Goal: Information Seeking & Learning: Learn about a topic

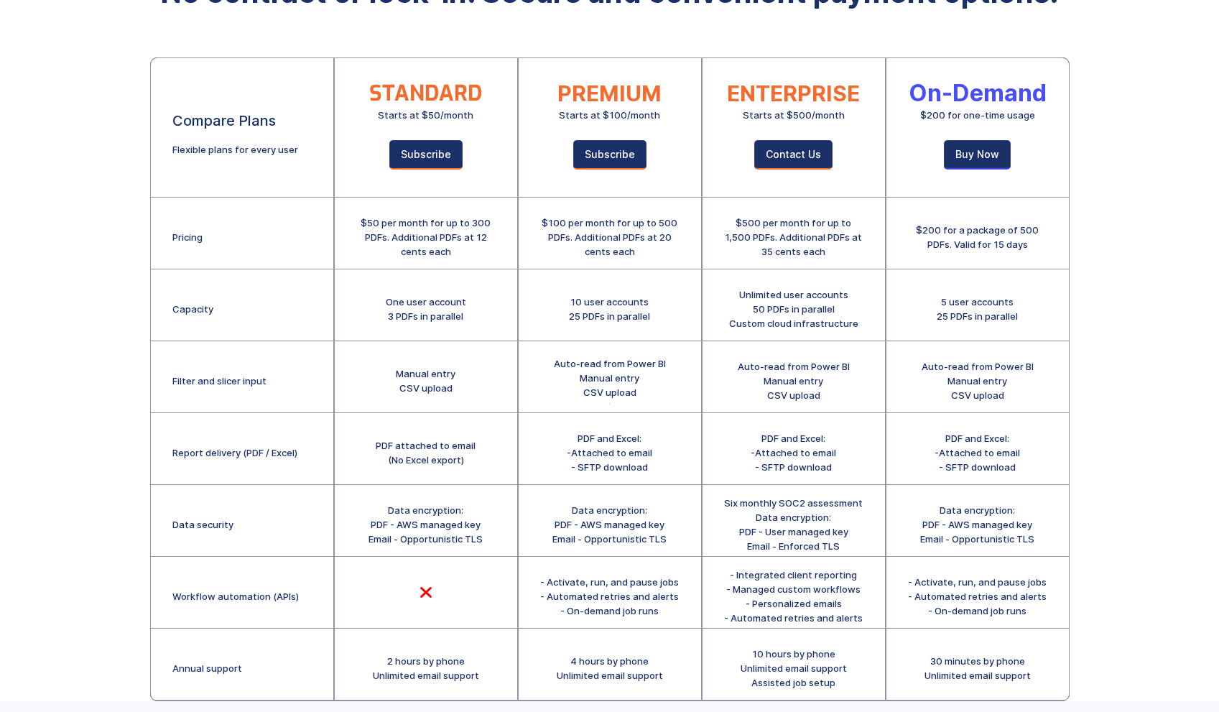
scroll to position [215, 0]
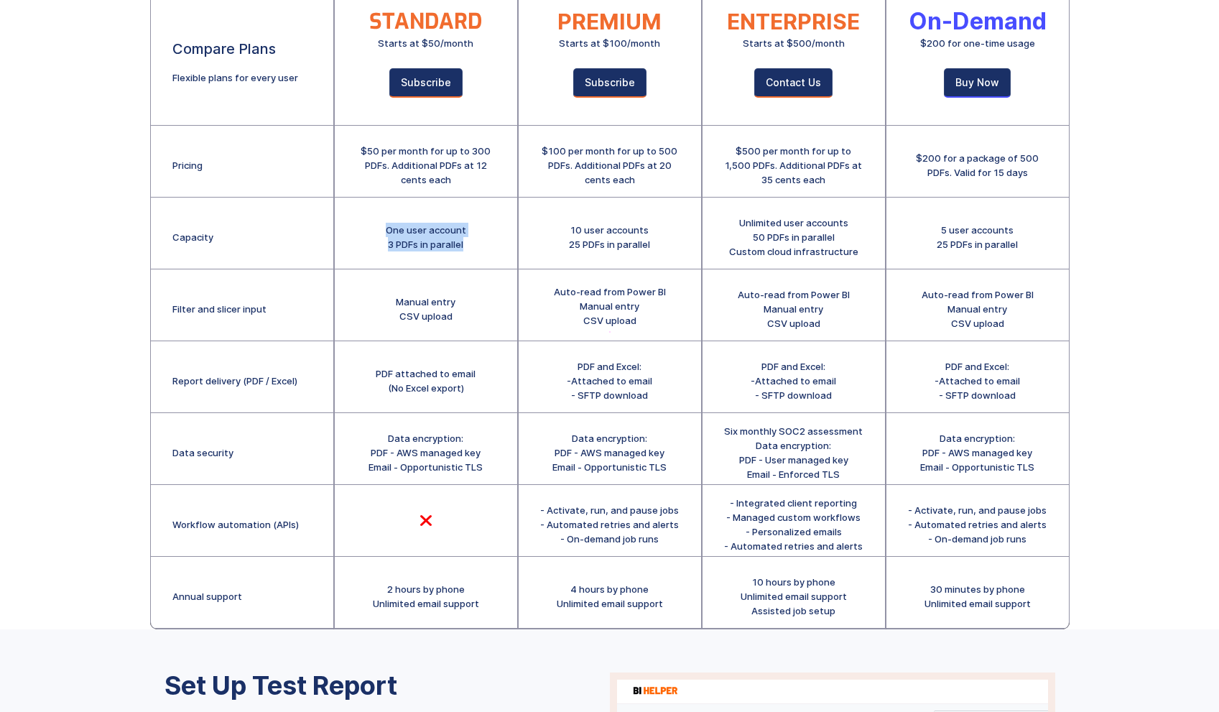
drag, startPoint x: 383, startPoint y: 228, endPoint x: 487, endPoint y: 237, distance: 104.6
click at [487, 237] on div "One user account 3 PDFs in parallel" at bounding box center [426, 234] width 182 height 72
click at [394, 245] on div "One user account 3 PDFs in parallel" at bounding box center [426, 237] width 80 height 29
drag, startPoint x: 442, startPoint y: 244, endPoint x: 401, endPoint y: 254, distance: 42.9
click at [401, 254] on div "One user account 3 PDFs in parallel" at bounding box center [426, 234] width 182 height 72
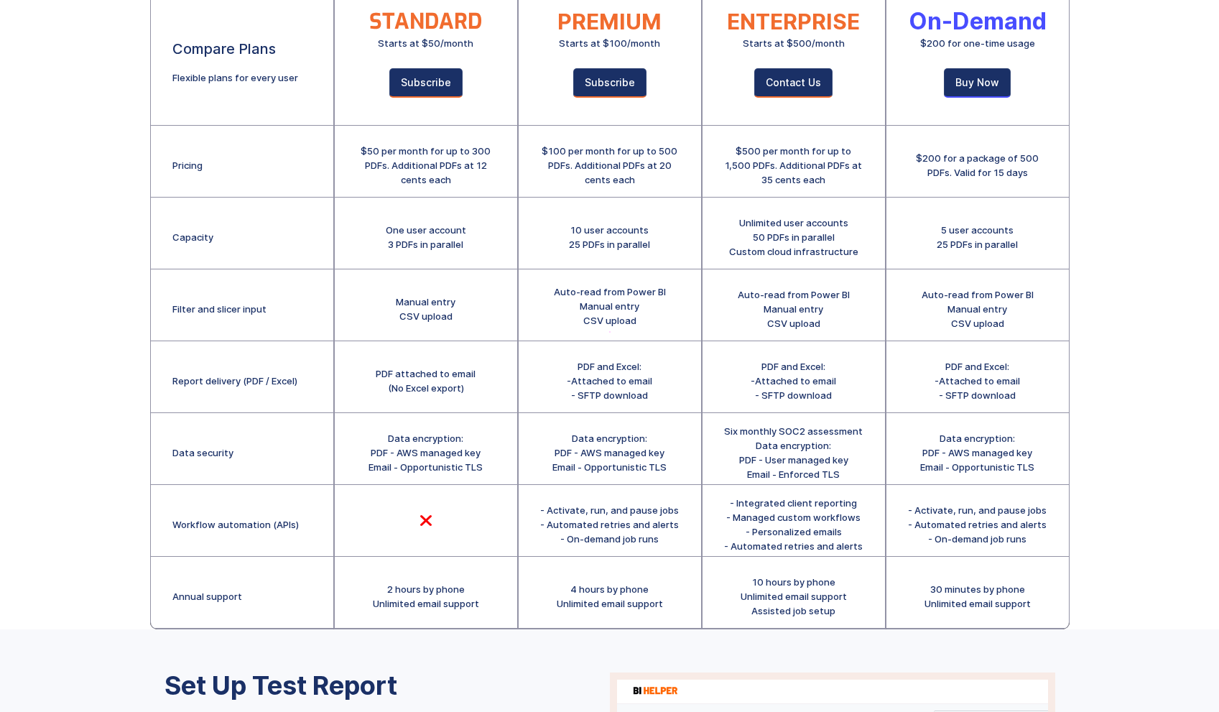
click at [383, 248] on div "One user account 3 PDFs in parallel" at bounding box center [426, 234] width 182 height 72
drag, startPoint x: 389, startPoint y: 246, endPoint x: 475, endPoint y: 242, distance: 86.3
click at [475, 242] on div "One user account 3 PDFs in parallel" at bounding box center [426, 234] width 182 height 72
click at [465, 244] on div "One user account 3 PDFs in parallel" at bounding box center [426, 237] width 80 height 29
drag, startPoint x: 473, startPoint y: 238, endPoint x: 386, endPoint y: 253, distance: 88.1
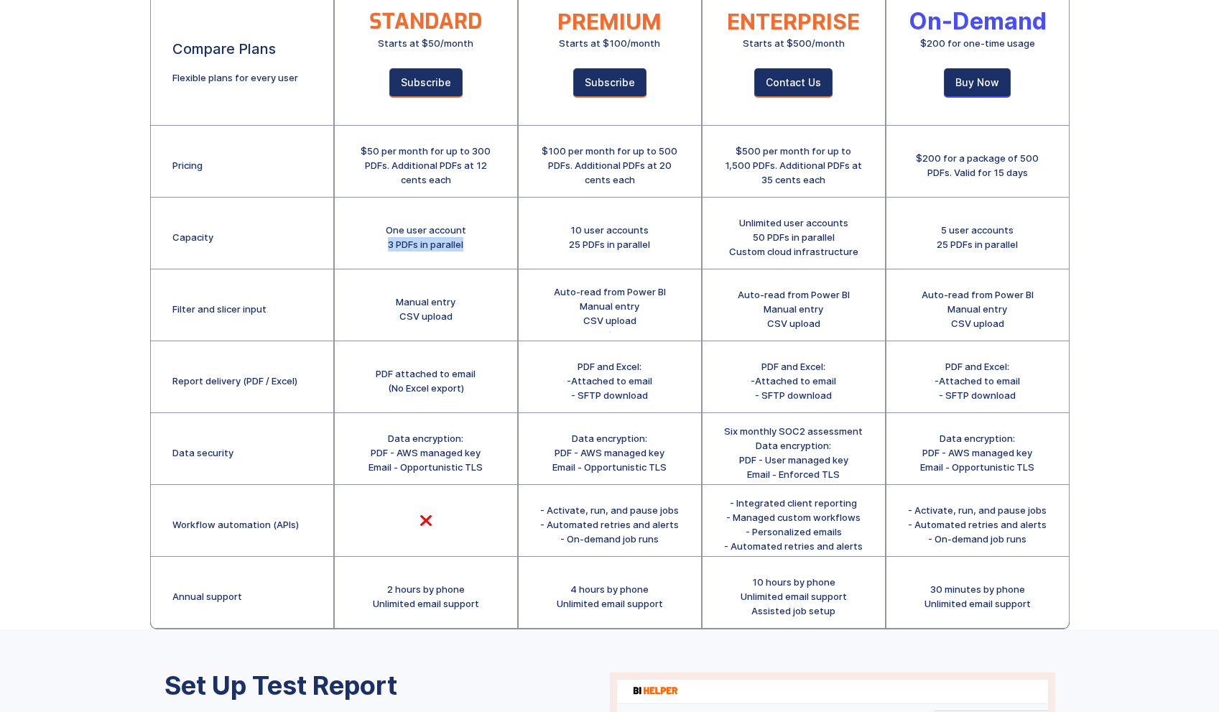
click at [386, 253] on div "One user account 3 PDFs in parallel" at bounding box center [426, 234] width 182 height 72
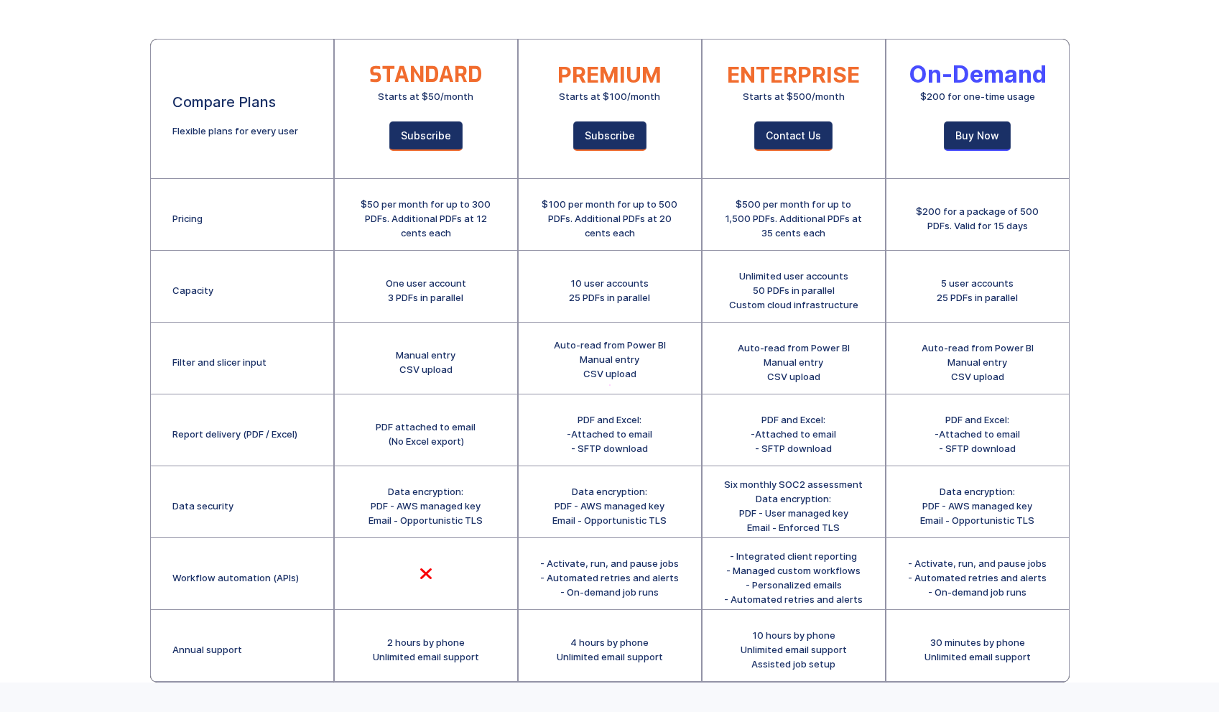
scroll to position [144, 0]
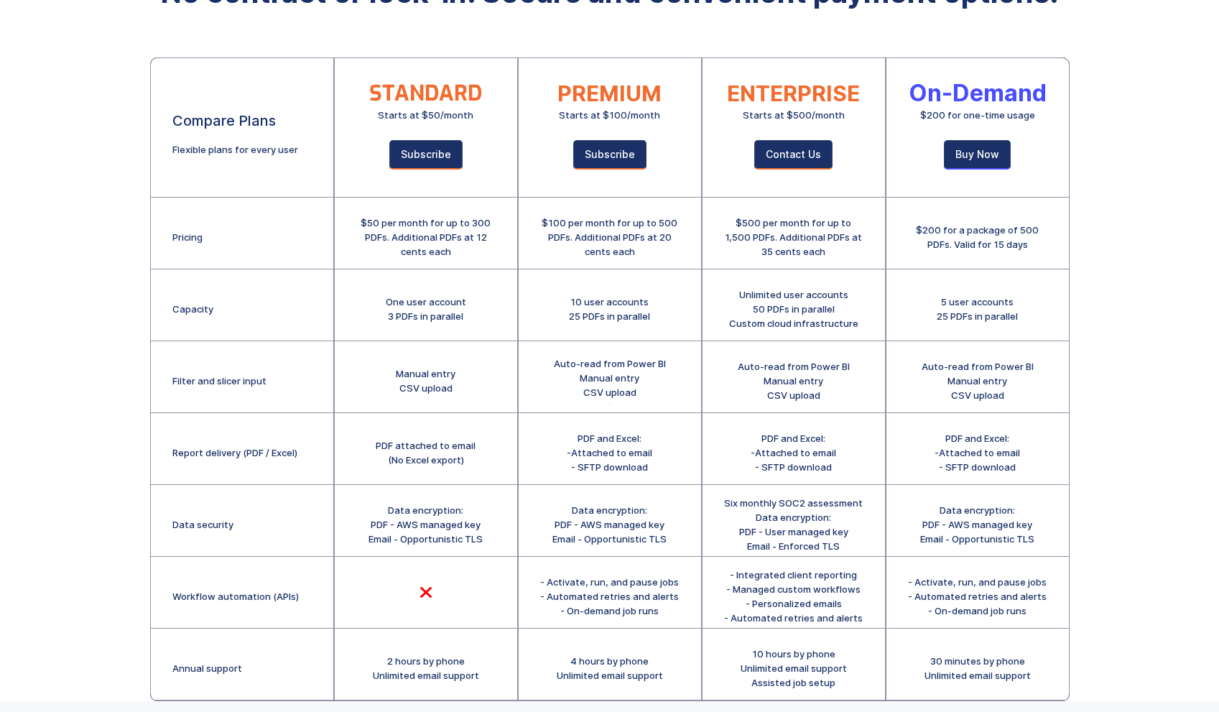
click at [473, 215] on div "$50 per month for up to 300 PDFs. Additional PDFs at 12 cents each" at bounding box center [425, 236] width 139 height 43
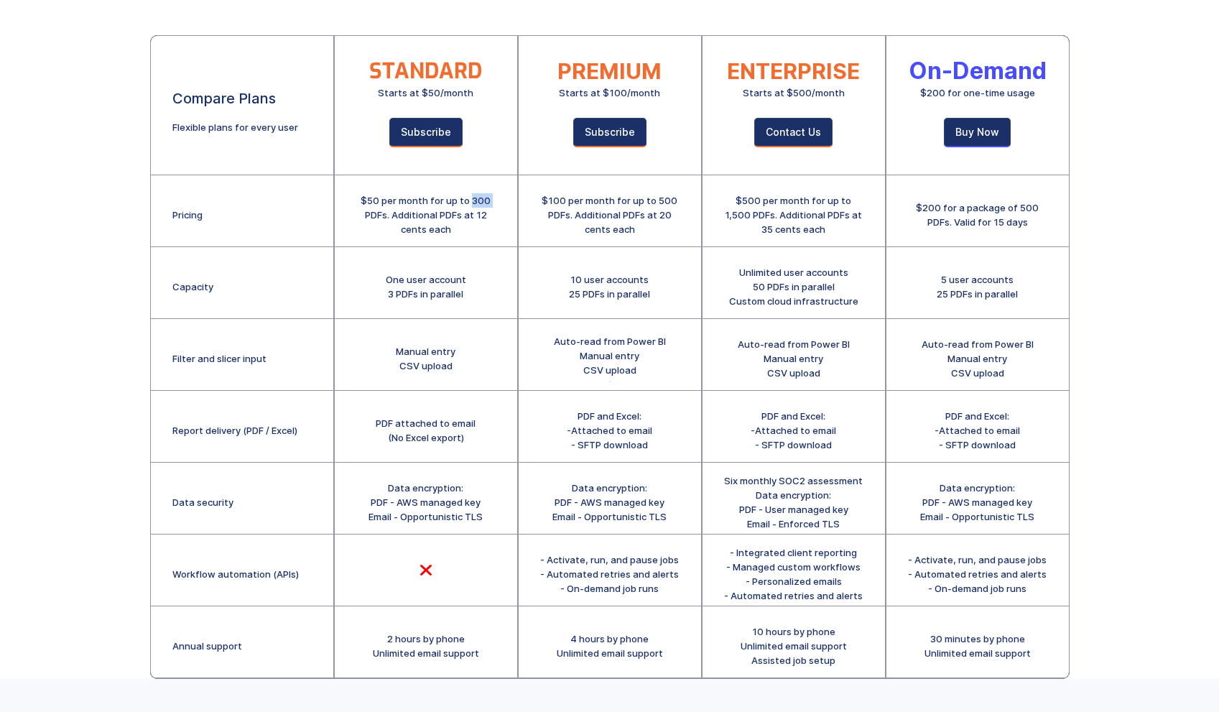
scroll to position [165, 0]
click at [463, 211] on div "$50 per month for up to 300 PDFs. Additional PDFs at 12 cents each" at bounding box center [425, 215] width 139 height 43
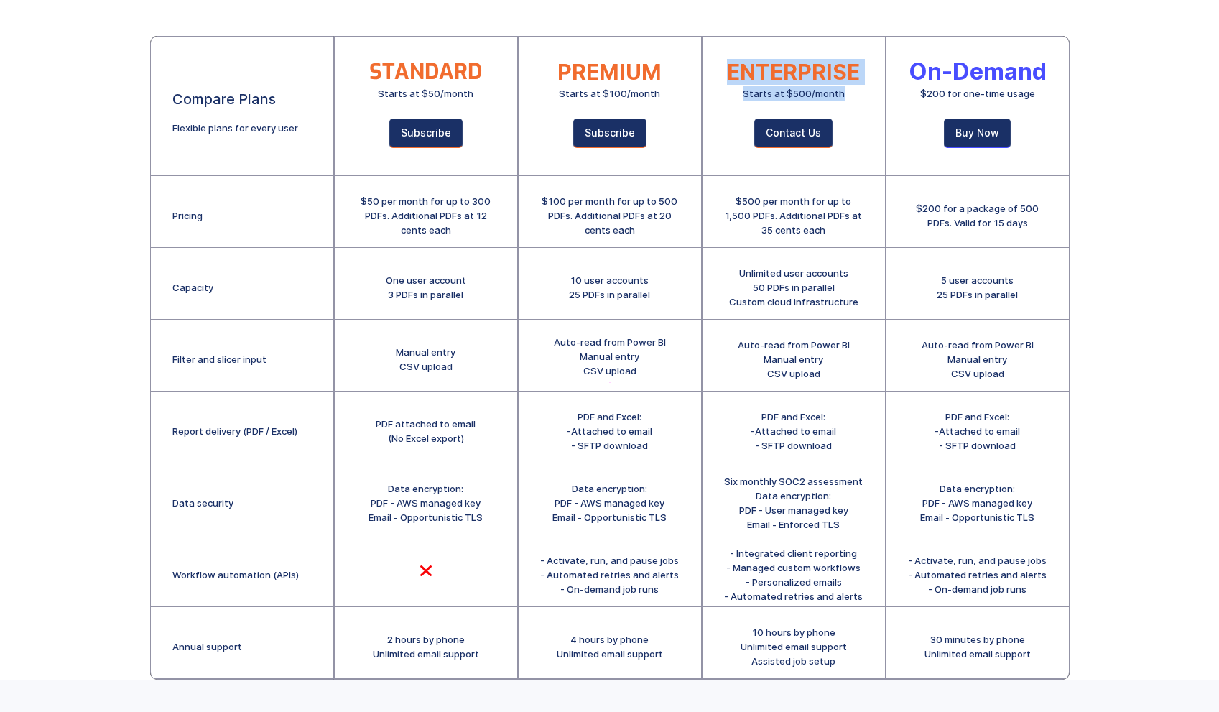
drag, startPoint x: 728, startPoint y: 66, endPoint x: 854, endPoint y: 100, distance: 130.2
click at [854, 100] on div "ENTERPRISE Starts at $500/month" at bounding box center [793, 83] width 133 height 36
click at [856, 96] on div "ENTERPRISE Starts at $500/month" at bounding box center [793, 83] width 133 height 36
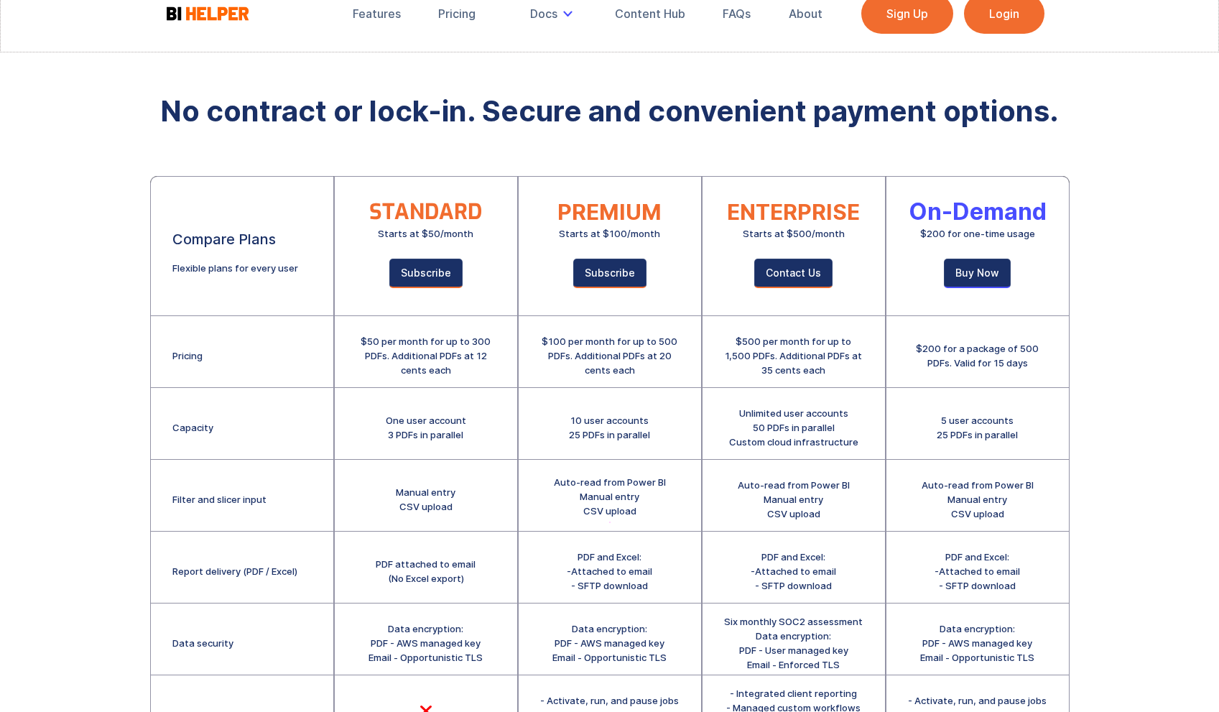
scroll to position [0, 0]
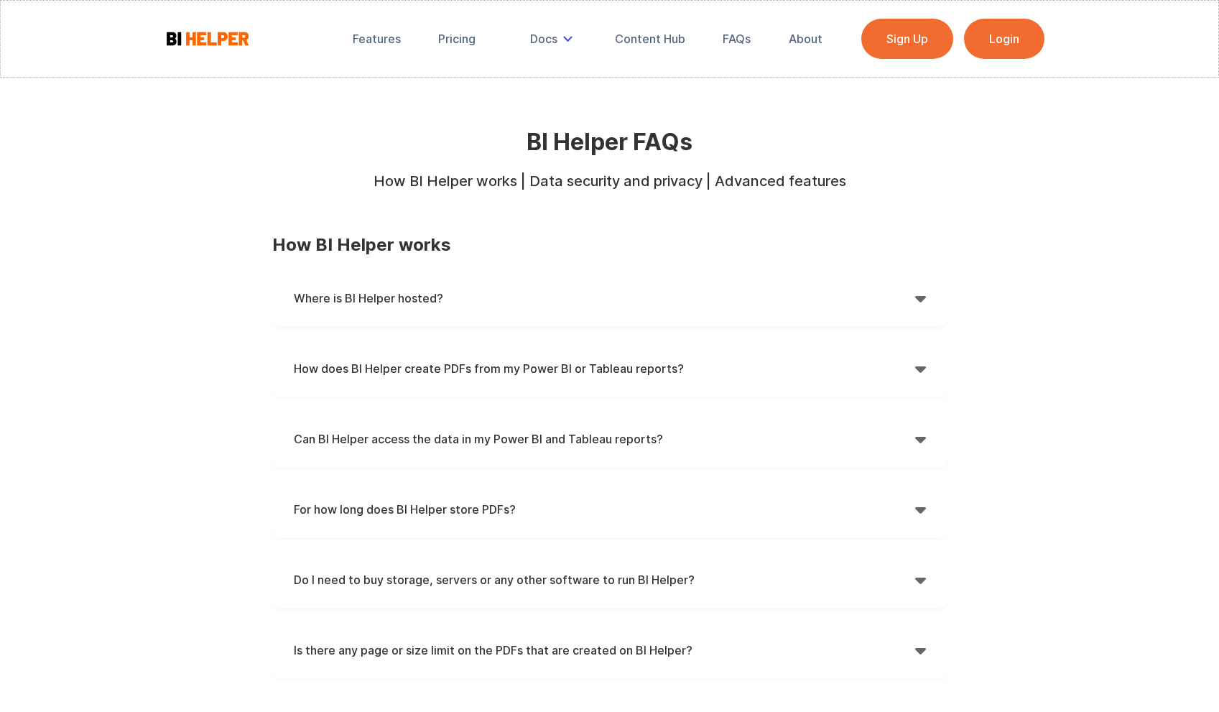
click at [464, 298] on h4 "Where is BI Helper hosted?" at bounding box center [604, 298] width 621 height 22
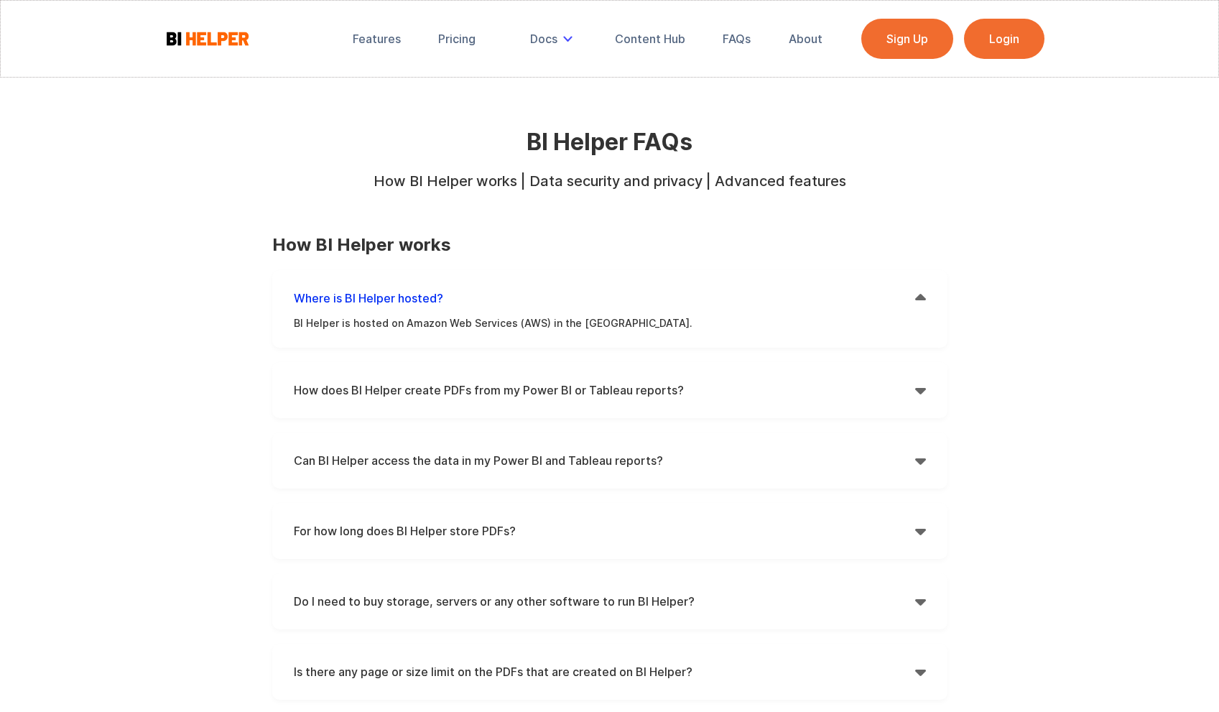
click at [499, 301] on h4 "Where is BI Helper hosted?" at bounding box center [604, 298] width 621 height 22
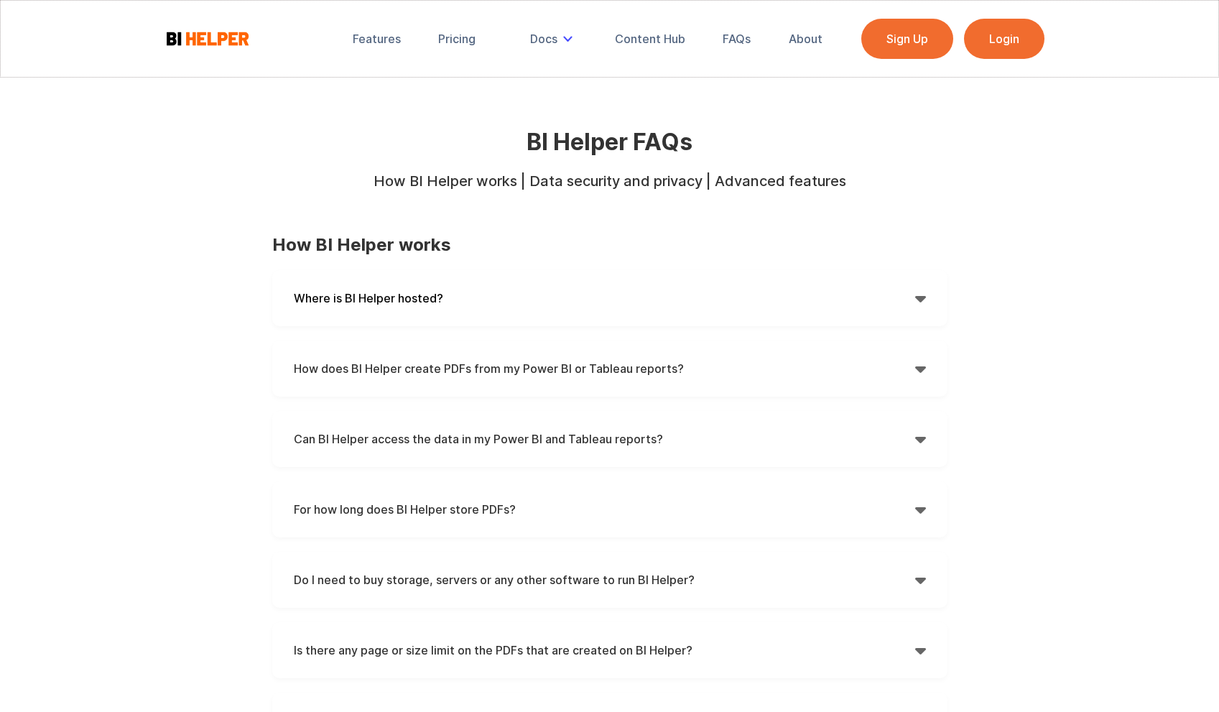
drag, startPoint x: 531, startPoint y: 339, endPoint x: 524, endPoint y: 356, distance: 18.4
click at [527, 352] on div "Where is BI Helper hosted?  BI Helper is hosted on Amazon Web Services (AWS) i…" at bounding box center [609, 544] width 675 height 549
click at [511, 381] on div "How does BI Helper create PDFs from my Power BI or Tableau reports?  Power BI:…" at bounding box center [609, 368] width 675 height 56
click at [511, 379] on h4 "How does BI Helper create PDFs from my Power BI or Tableau reports?" at bounding box center [604, 369] width 621 height 22
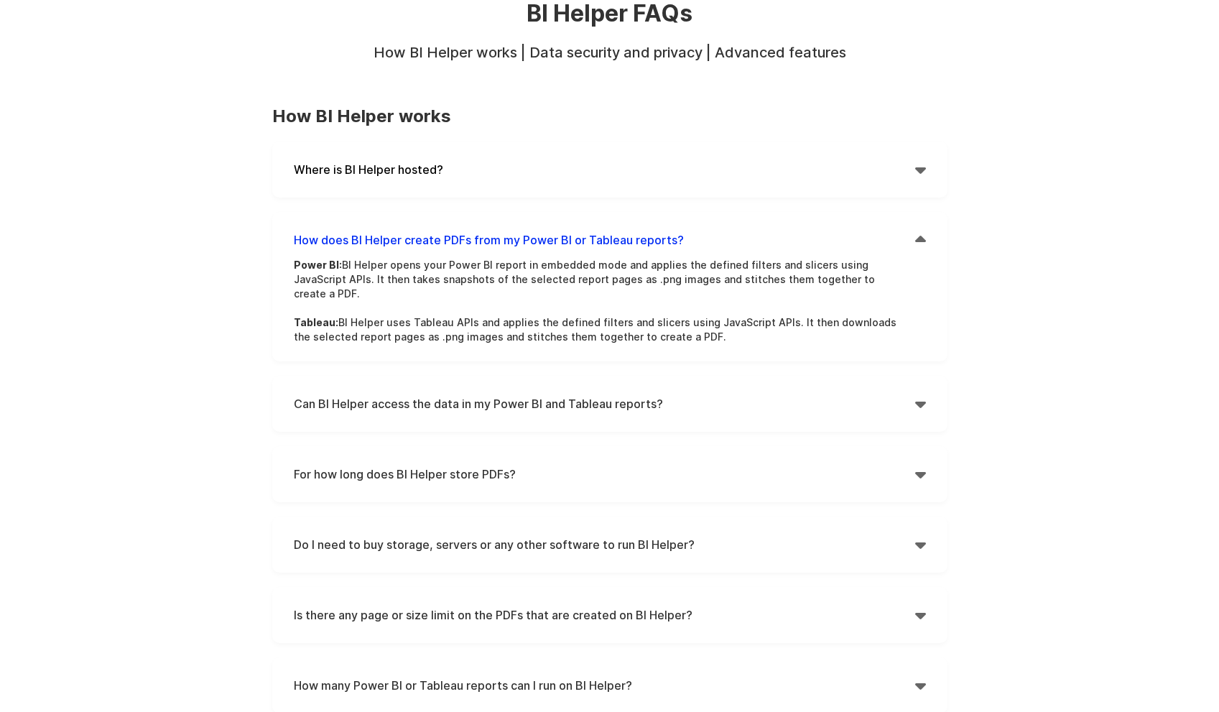
scroll to position [144, 0]
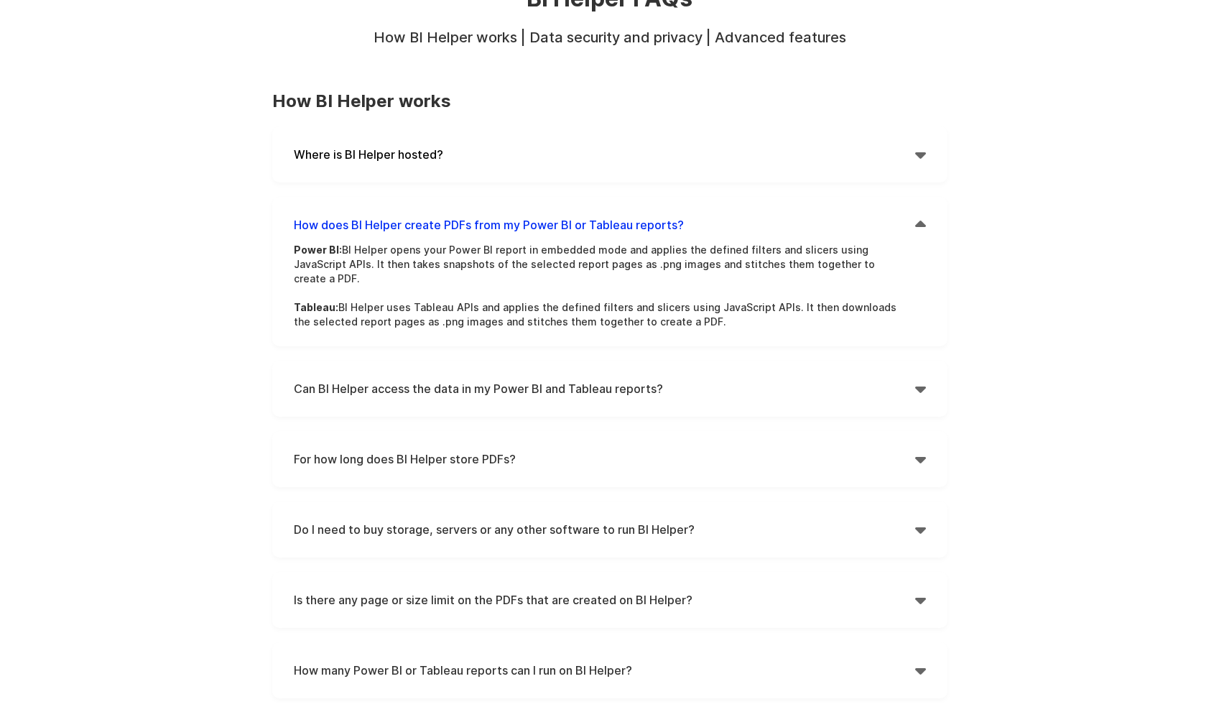
drag, startPoint x: 501, startPoint y: 225, endPoint x: 500, endPoint y: 237, distance: 12.3
click at [501, 225] on strong "How does BI Helper create PDFs from my Power BI or Tableau reports?" at bounding box center [489, 225] width 390 height 14
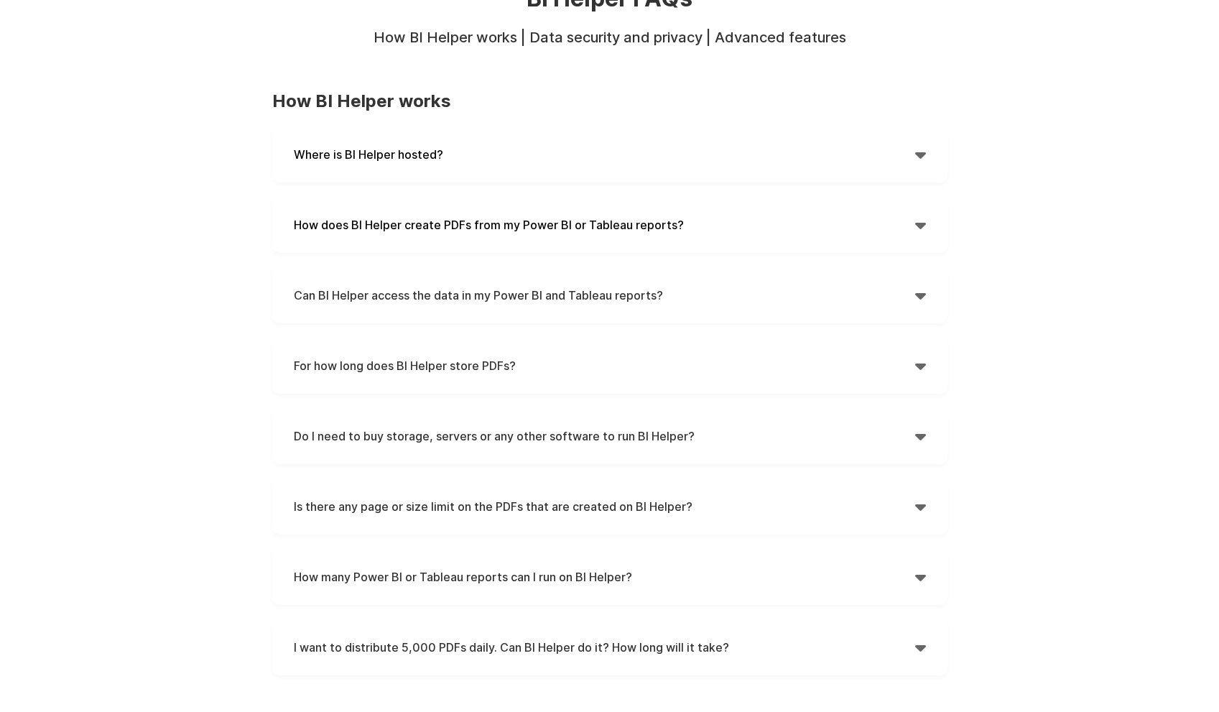
click at [505, 213] on div "How does BI Helper create PDFs from my Power BI or Tableau reports?  Power BI:…" at bounding box center [609, 225] width 675 height 56
click at [508, 221] on strong "How does BI Helper create PDFs from my Power BI or Tableau reports?" at bounding box center [489, 225] width 390 height 14
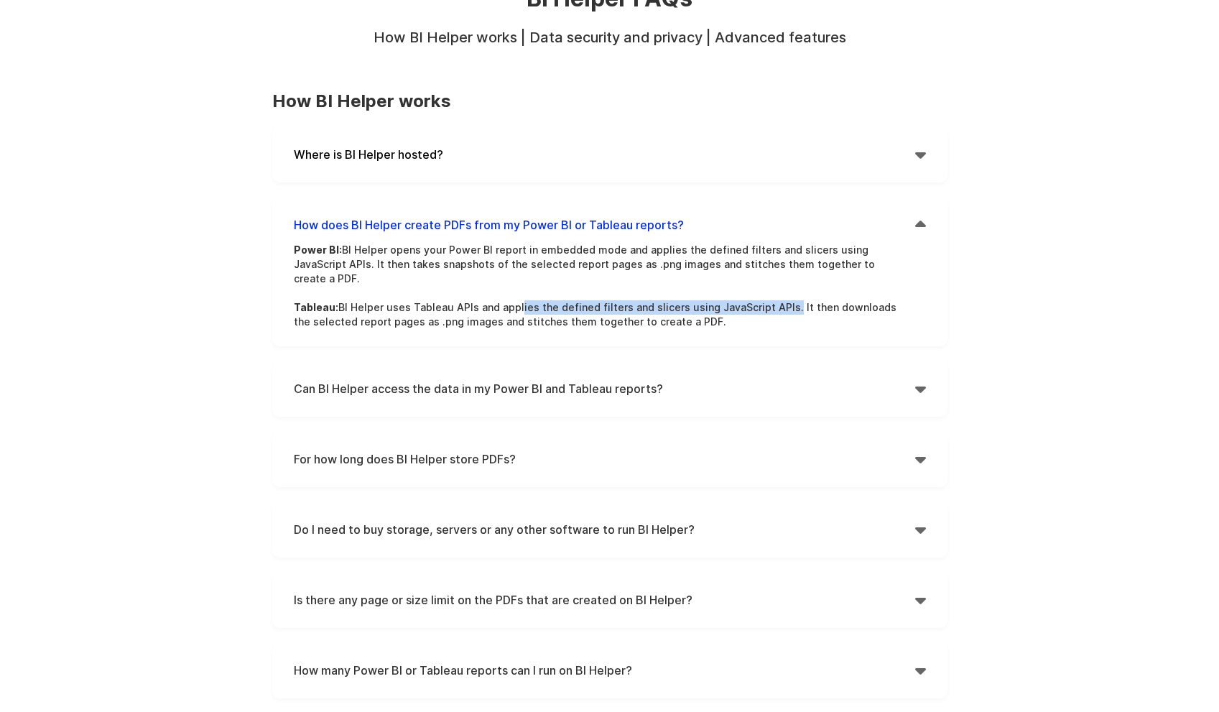
drag, startPoint x: 514, startPoint y: 295, endPoint x: 779, endPoint y: 292, distance: 265.1
click at [779, 292] on p "Power BI: BI Helper opens your Power BI report in embedded mode and applies the…" at bounding box center [599, 286] width 611 height 86
drag, startPoint x: 372, startPoint y: 246, endPoint x: 871, endPoint y: 265, distance: 498.8
click at [871, 265] on p "Power BI: BI Helper opens your Power BI report in embedded mode and applies the…" at bounding box center [599, 286] width 611 height 86
click at [859, 264] on p "Power BI: BI Helper opens your Power BI report in embedded mode and applies the…" at bounding box center [599, 286] width 611 height 86
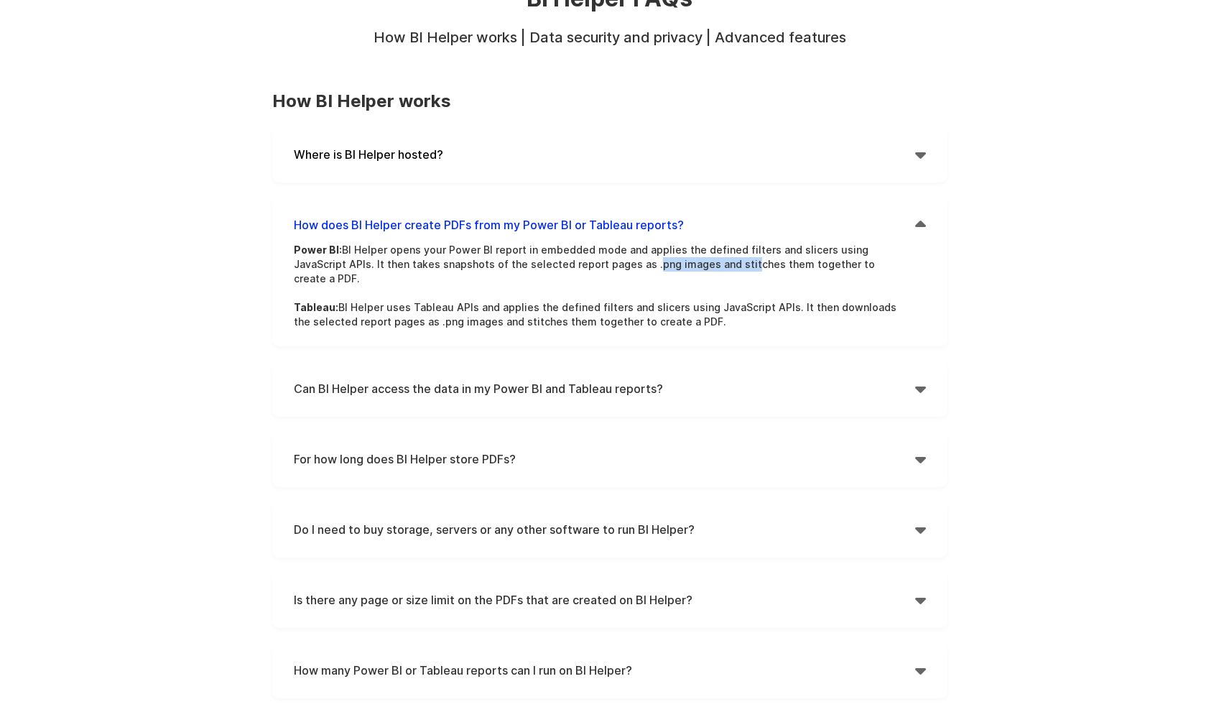
drag, startPoint x: 589, startPoint y: 263, endPoint x: 682, endPoint y: 267, distance: 93.5
click at [682, 267] on p "Power BI: BI Helper opens your Power BI report in embedded mode and applies the…" at bounding box center [599, 286] width 611 height 86
click at [744, 267] on p "Power BI: BI Helper opens your Power BI report in embedded mode and applies the…" at bounding box center [599, 286] width 611 height 86
drag, startPoint x: 858, startPoint y: 259, endPoint x: 722, endPoint y: 259, distance: 135.8
click at [722, 259] on p "Power BI: BI Helper opens your Power BI report in embedded mode and applies the…" at bounding box center [599, 286] width 611 height 86
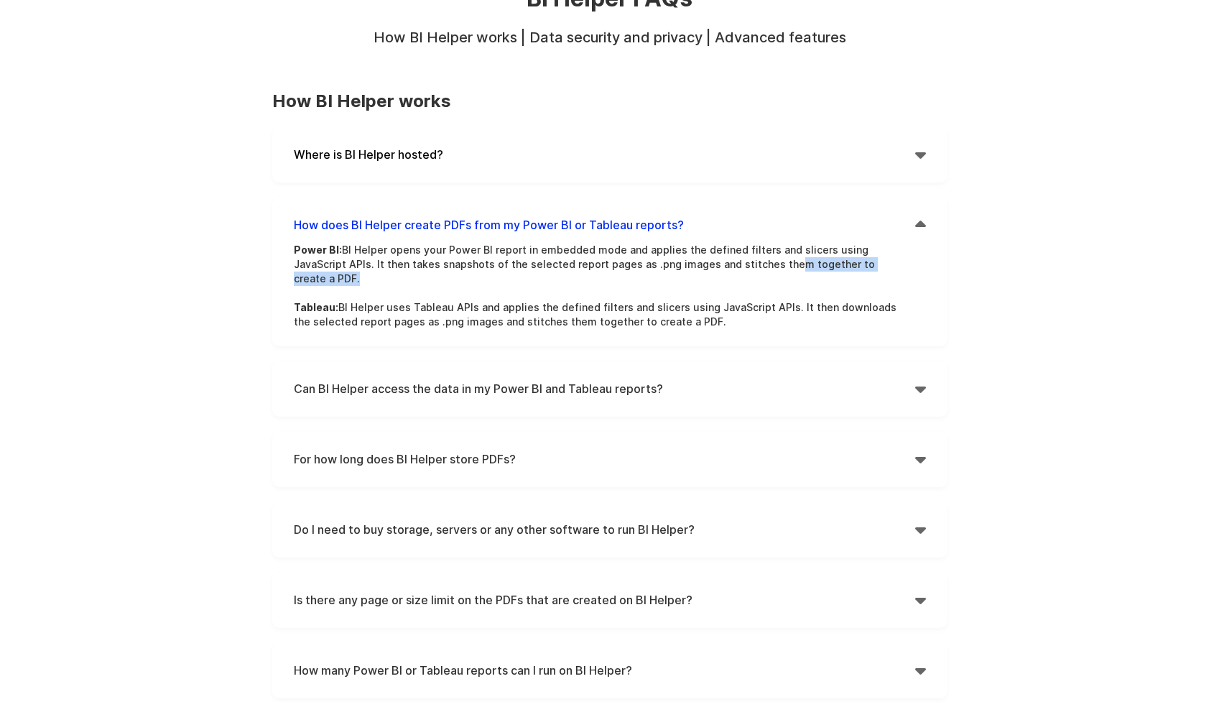
click at [720, 264] on p "Power BI: BI Helper opens your Power BI report in embedded mode and applies the…" at bounding box center [599, 286] width 611 height 86
click at [654, 284] on p "Power BI: BI Helper opens your Power BI report in embedded mode and applies the…" at bounding box center [599, 286] width 611 height 86
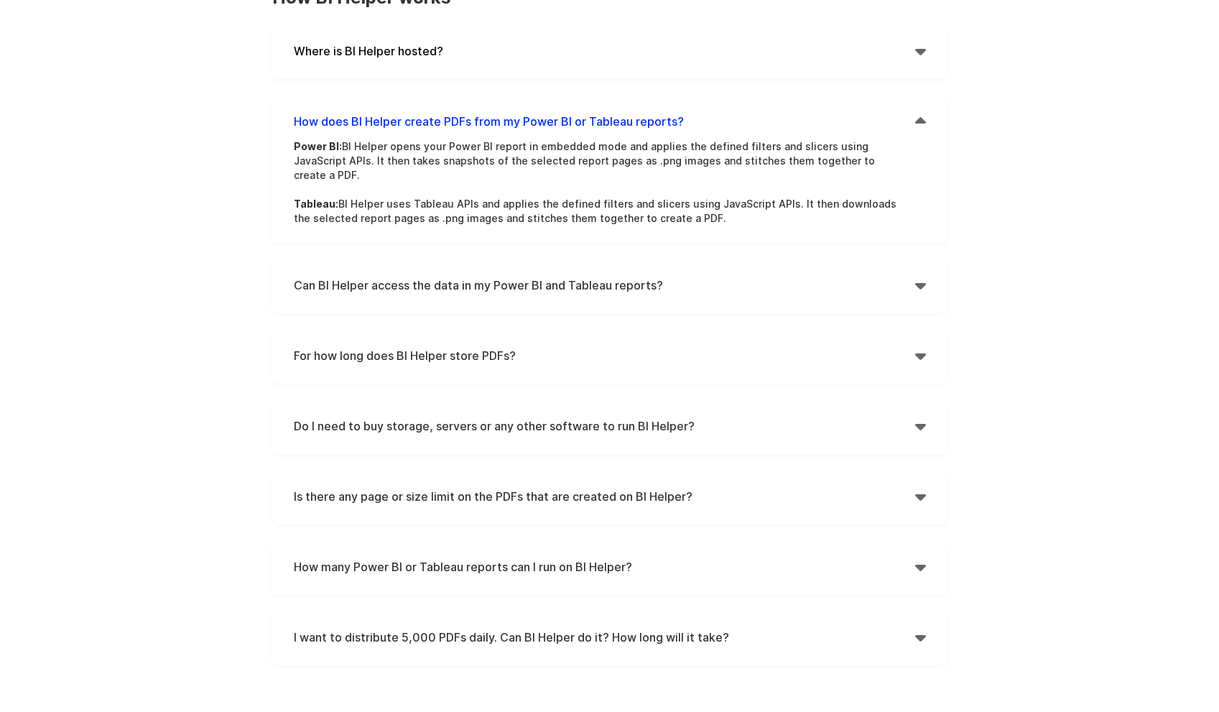
scroll to position [287, 0]
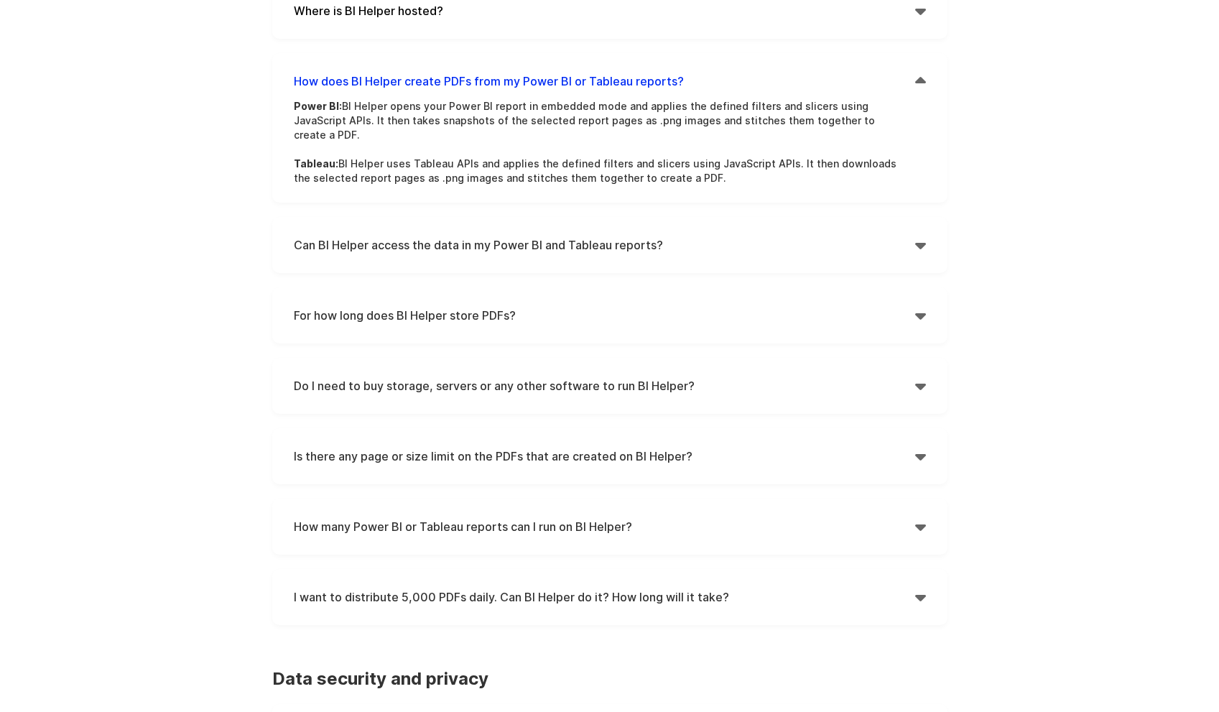
click at [486, 237] on h4 "Can BI Helper access the data in my Power BI and Tableau reports?" at bounding box center [604, 245] width 621 height 22
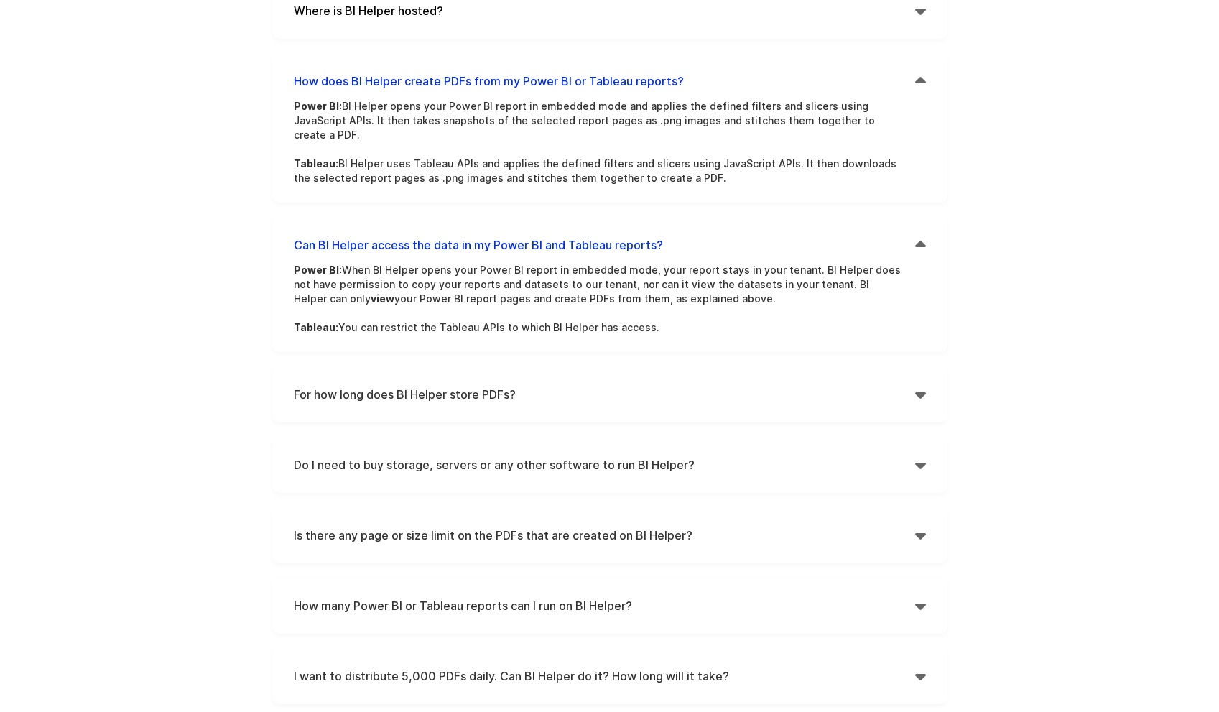
click at [519, 236] on h4 "Can BI Helper access the data in my Power BI and Tableau reports?" at bounding box center [604, 245] width 621 height 22
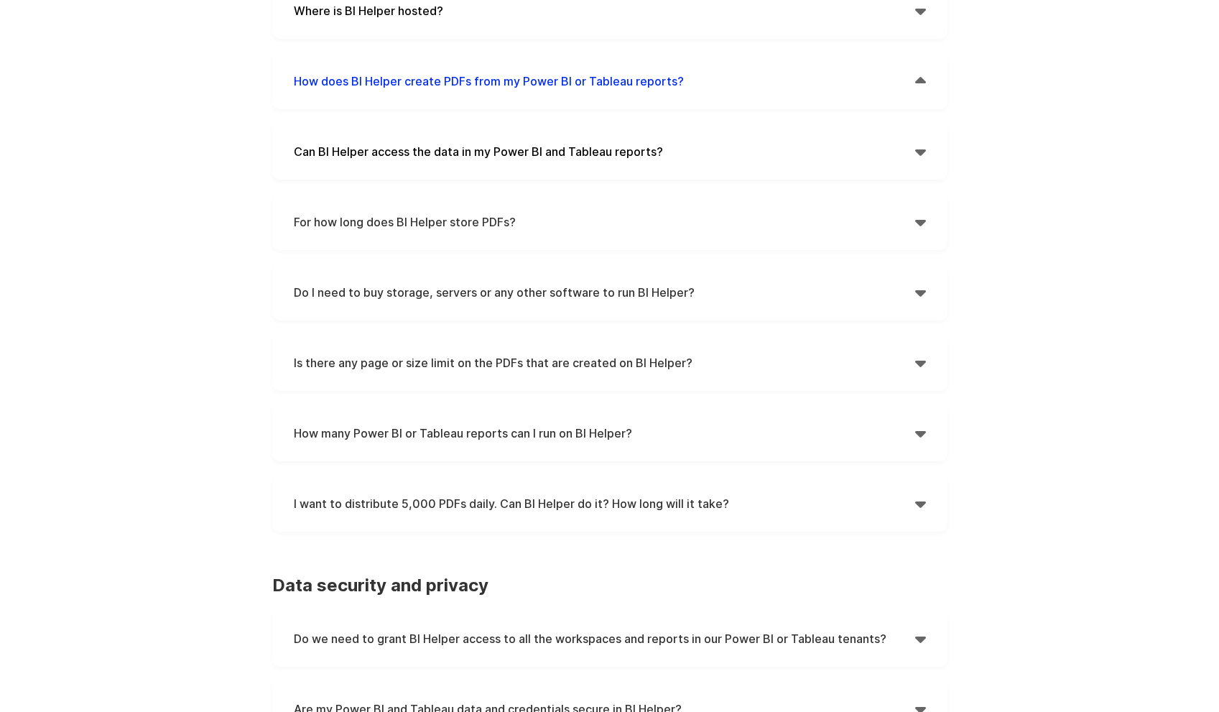
click at [455, 155] on h4 "Can BI Helper access the data in my Power BI and Tableau reports?" at bounding box center [604, 152] width 621 height 22
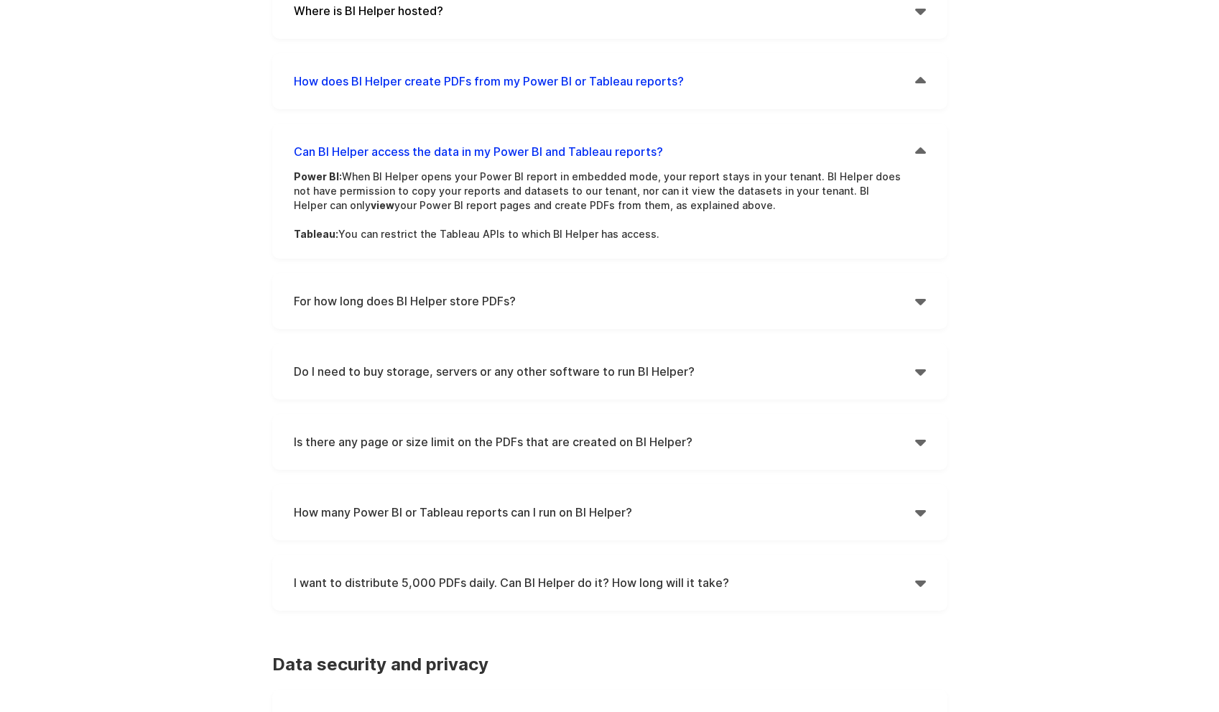
click at [476, 161] on h4 "Can BI Helper access the data in my Power BI and Tableau reports?" at bounding box center [604, 152] width 621 height 22
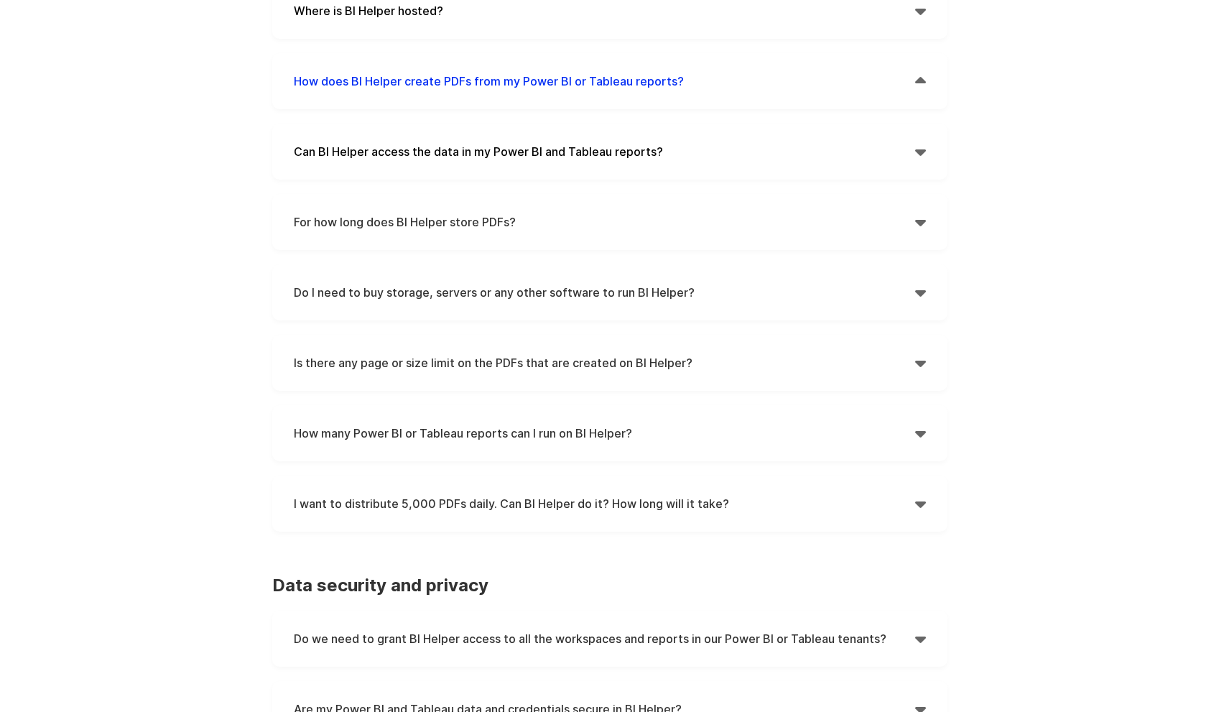
click at [468, 229] on h4 "For how long does BI Helper store PDFs?" at bounding box center [604, 222] width 621 height 22
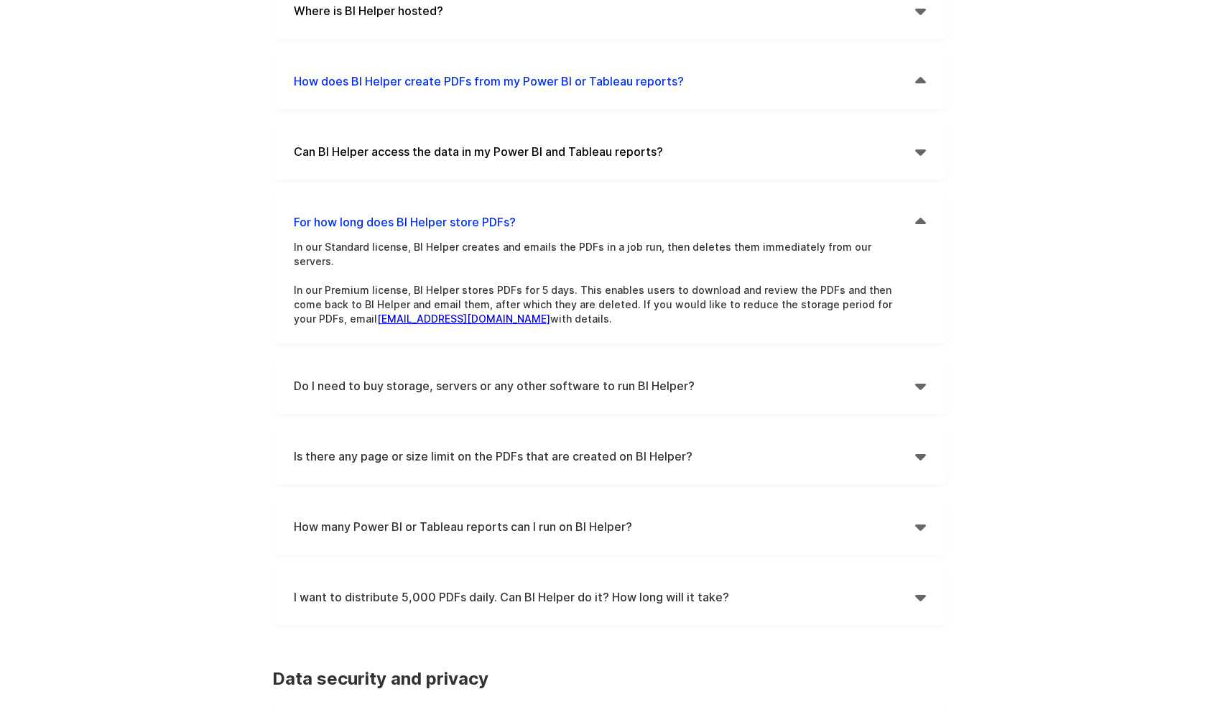
click at [462, 223] on h4 "For how long does BI Helper store PDFs?" at bounding box center [604, 222] width 621 height 22
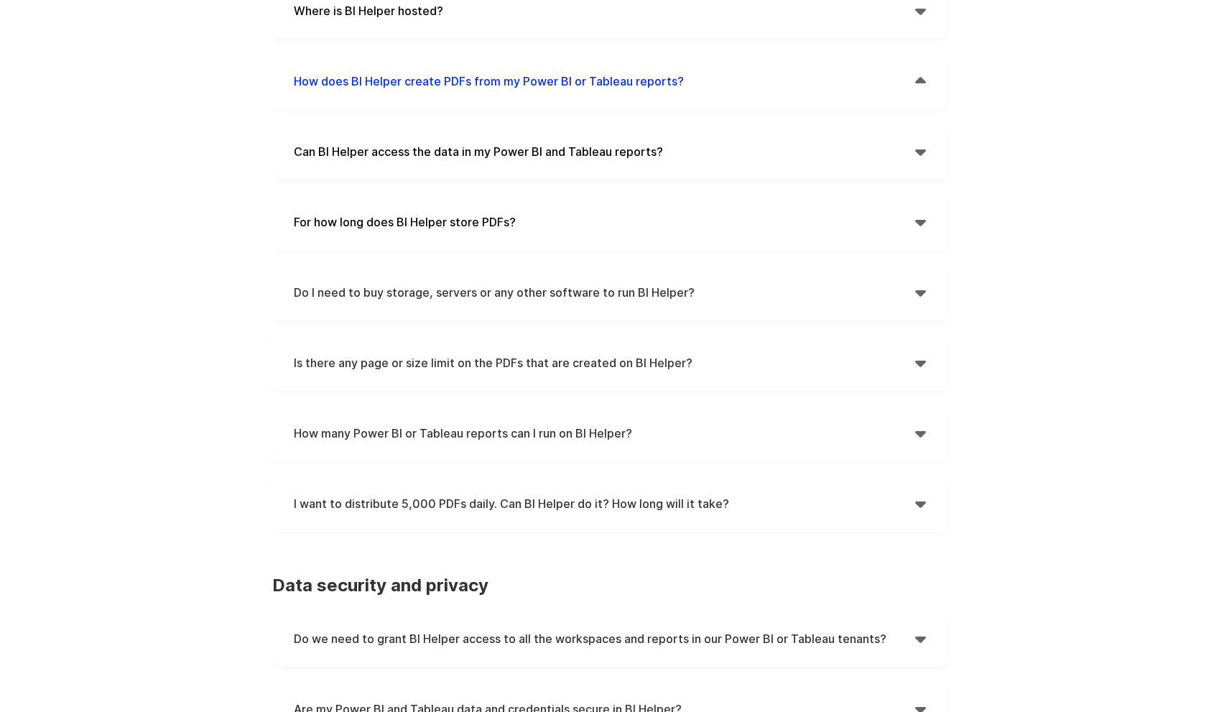
click at [476, 291] on h4 "Do I need to buy storage, servers or any other software to run BI Helper?" at bounding box center [604, 293] width 621 height 22
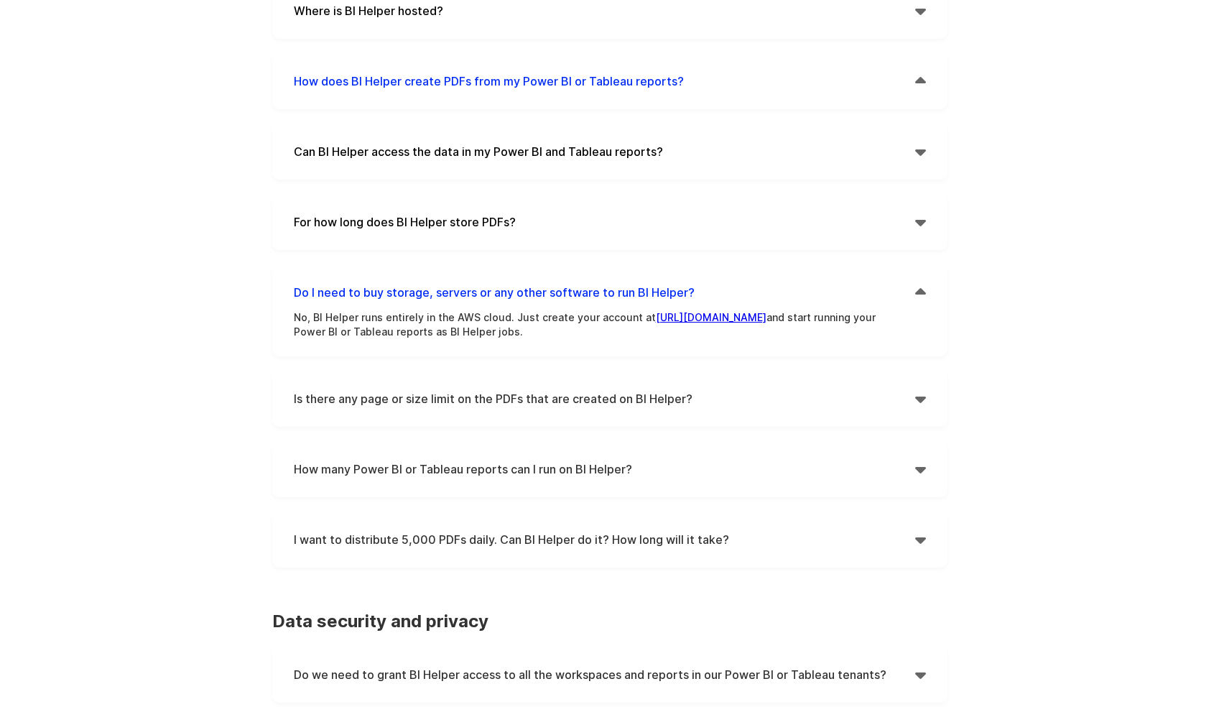
click at [501, 297] on h4 "Do I need to buy storage, servers or any other software to run BI Helper?" at bounding box center [604, 293] width 621 height 22
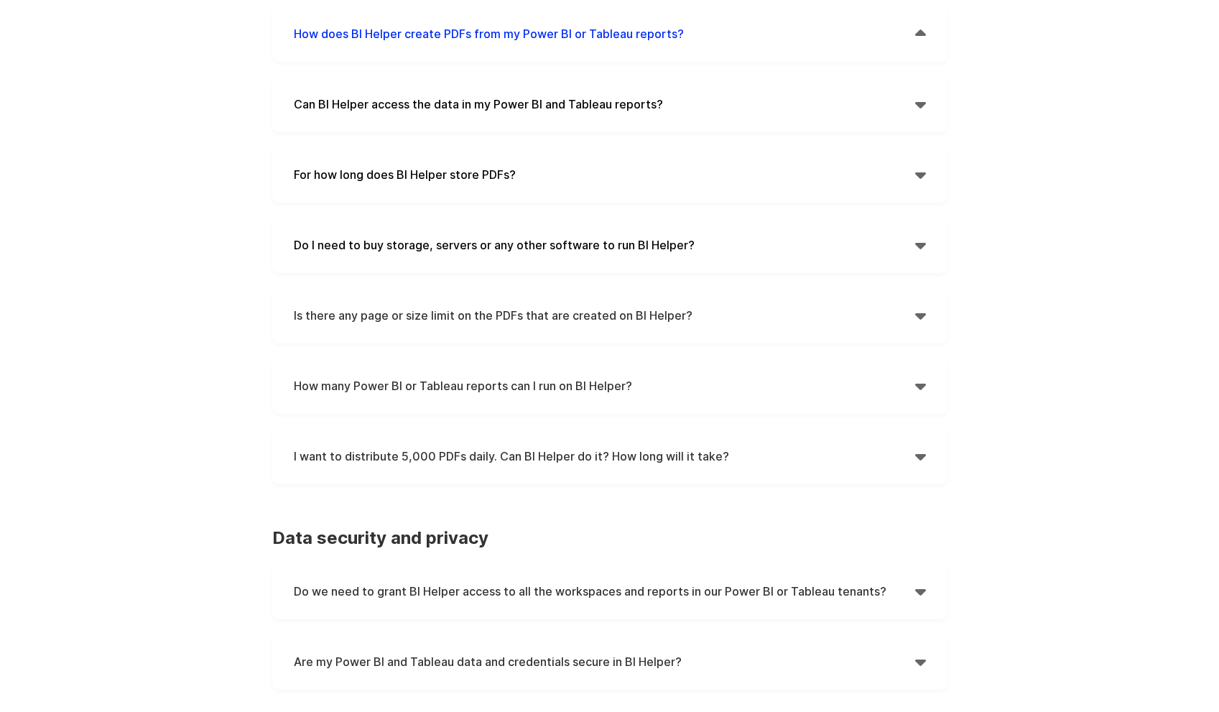
scroll to position [359, 0]
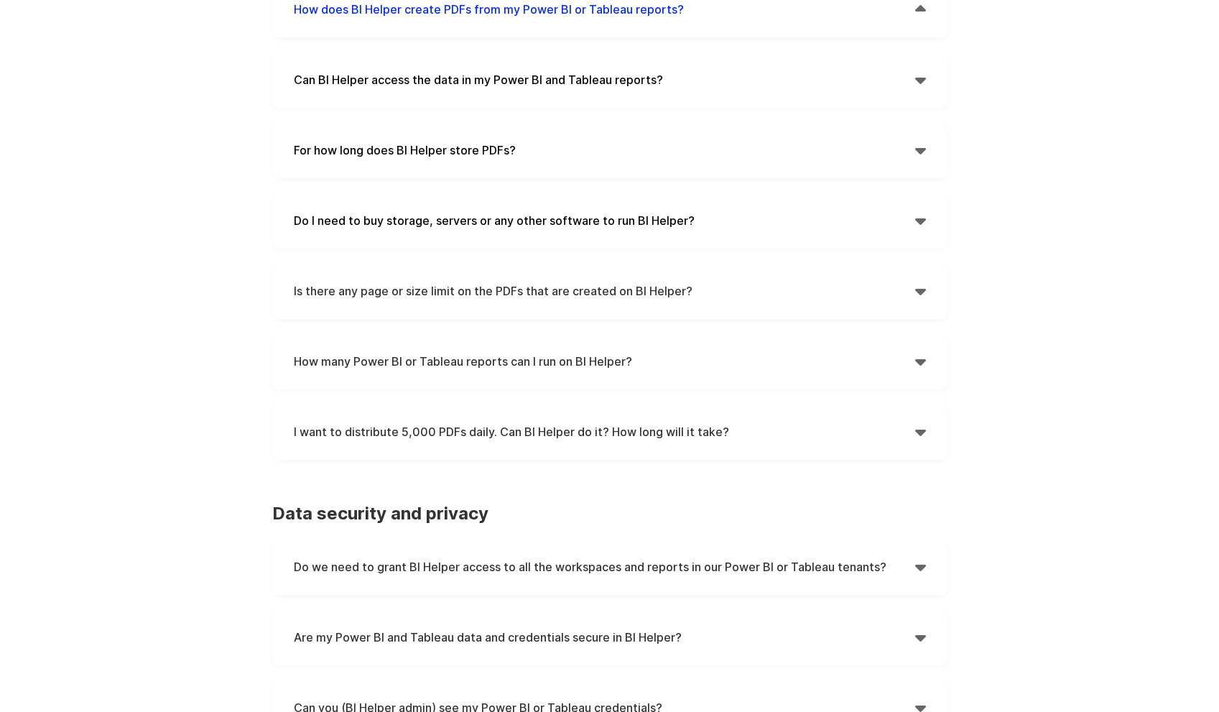
click at [549, 296] on h4 "Is there any page or size limit on the PDFs that are created on BI Helper?" at bounding box center [604, 291] width 621 height 22
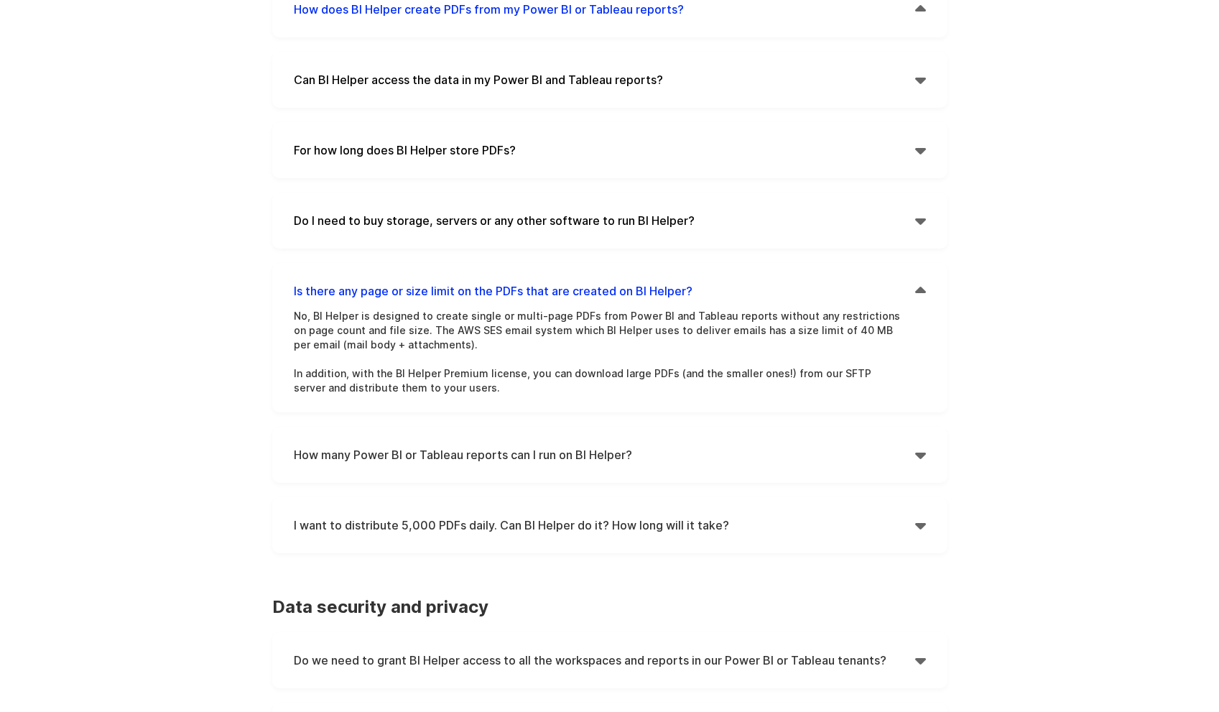
click at [549, 296] on h4 "Is there any page or size limit on the PDFs that are created on BI Helper?" at bounding box center [604, 291] width 621 height 22
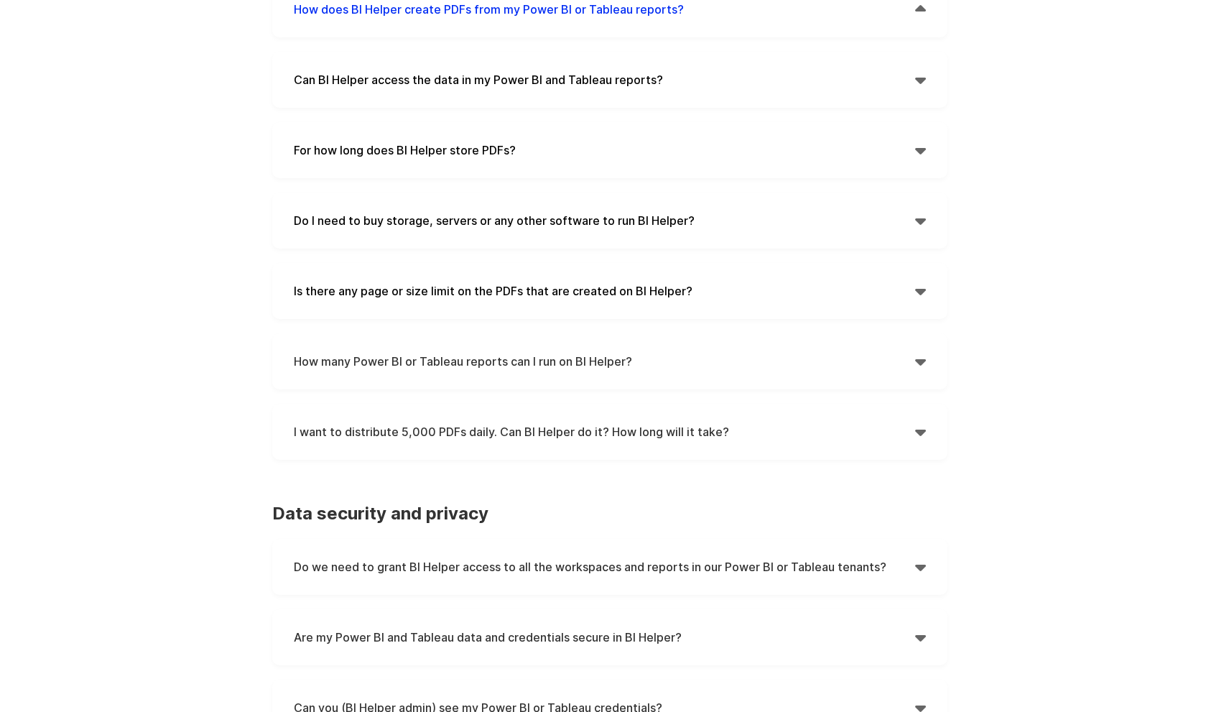
click at [465, 363] on h4 "How many Power BI or Tableau reports can I run on BI Helper?" at bounding box center [604, 362] width 621 height 22
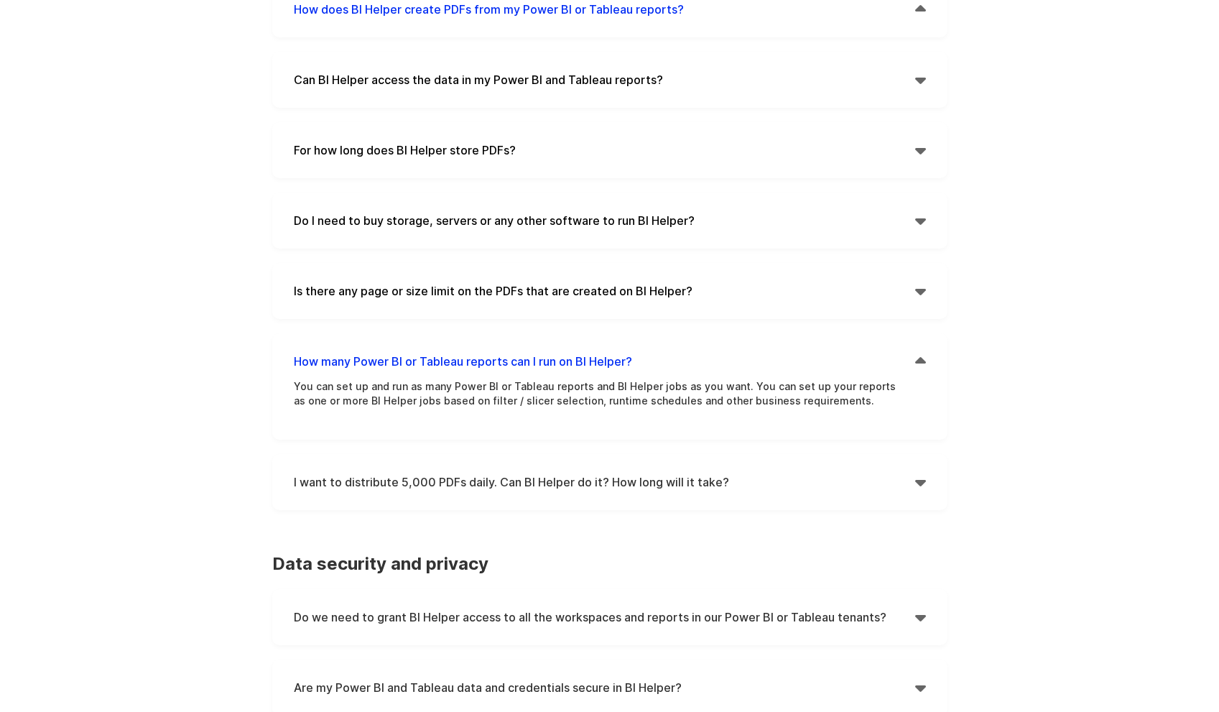
click at [465, 363] on h4 "How many Power BI or Tableau reports can I run on BI Helper?" at bounding box center [604, 362] width 621 height 22
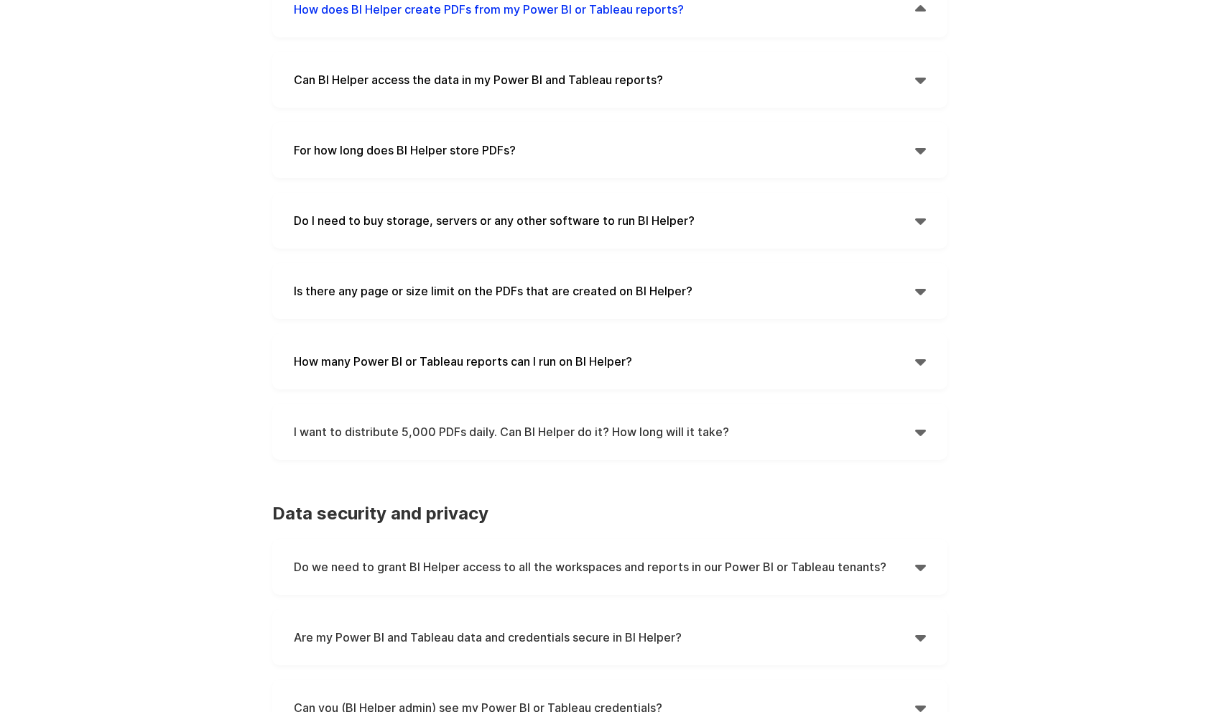
click at [444, 442] on h4 "I want to distribute 5,000 PDFs daily. Can BI Helper do it? How long will it ta…" at bounding box center [604, 432] width 621 height 22
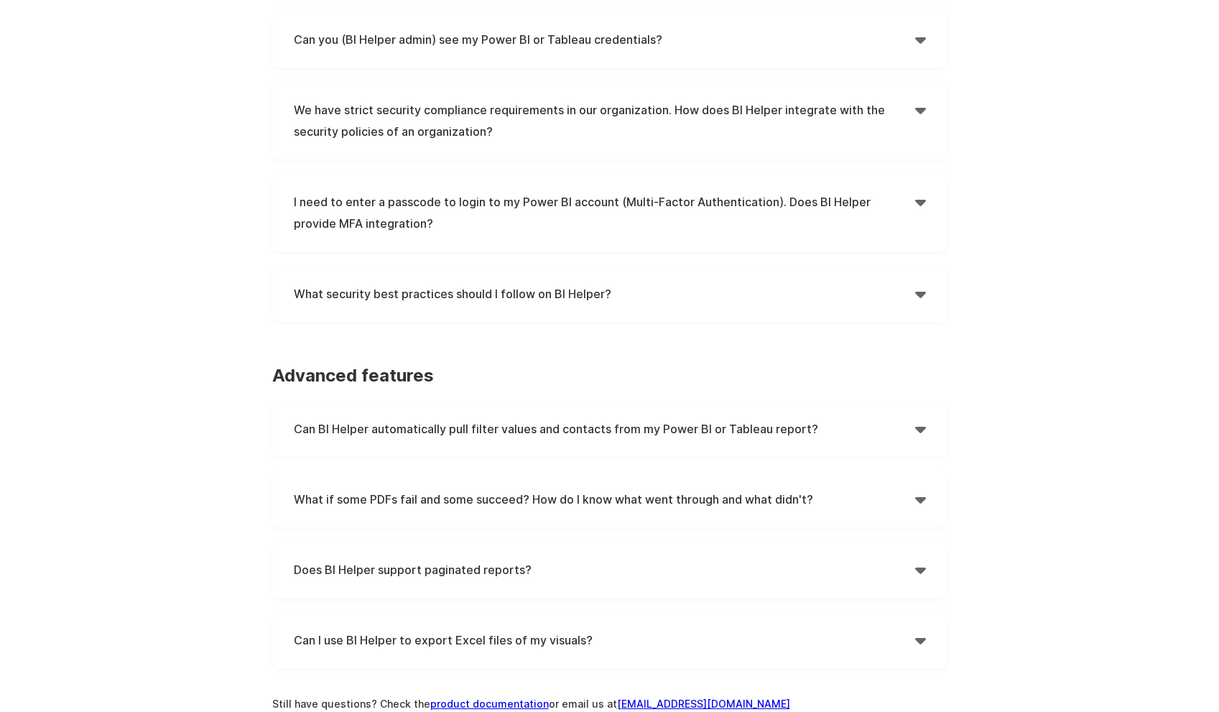
scroll to position [1221, 0]
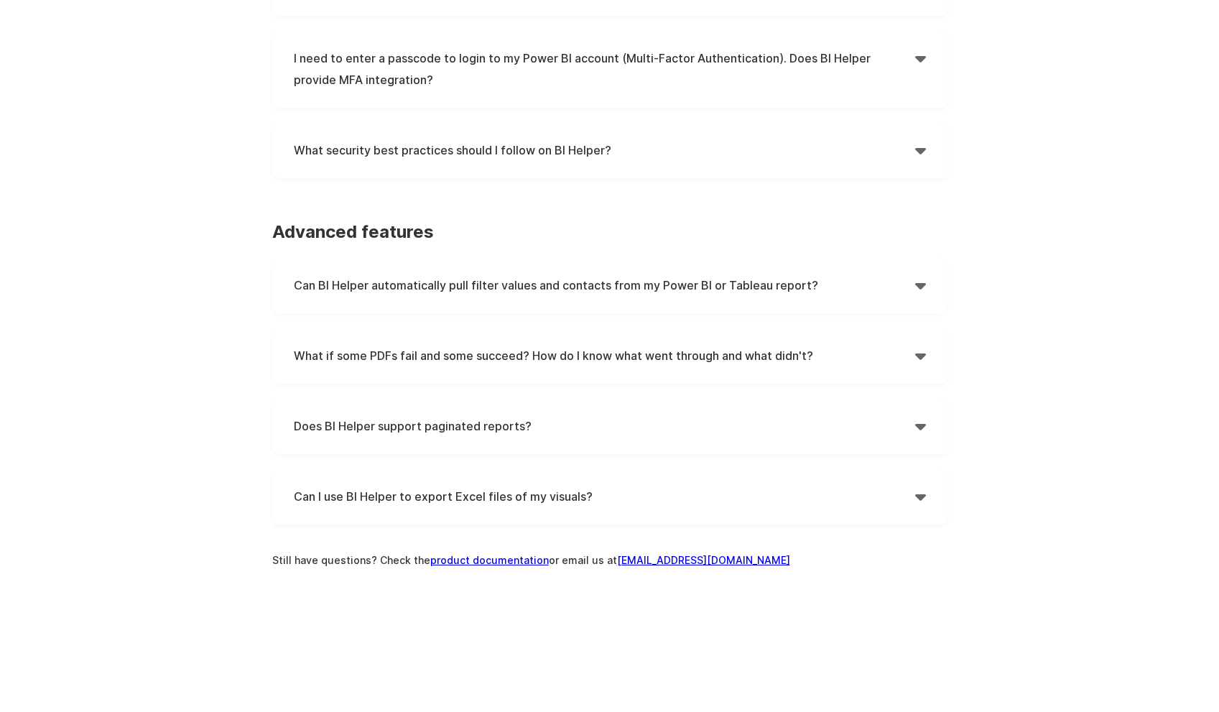
click at [580, 358] on h4 "What if some PDFs fail and some succeed? How do I know what went through and wh…" at bounding box center [604, 356] width 621 height 22
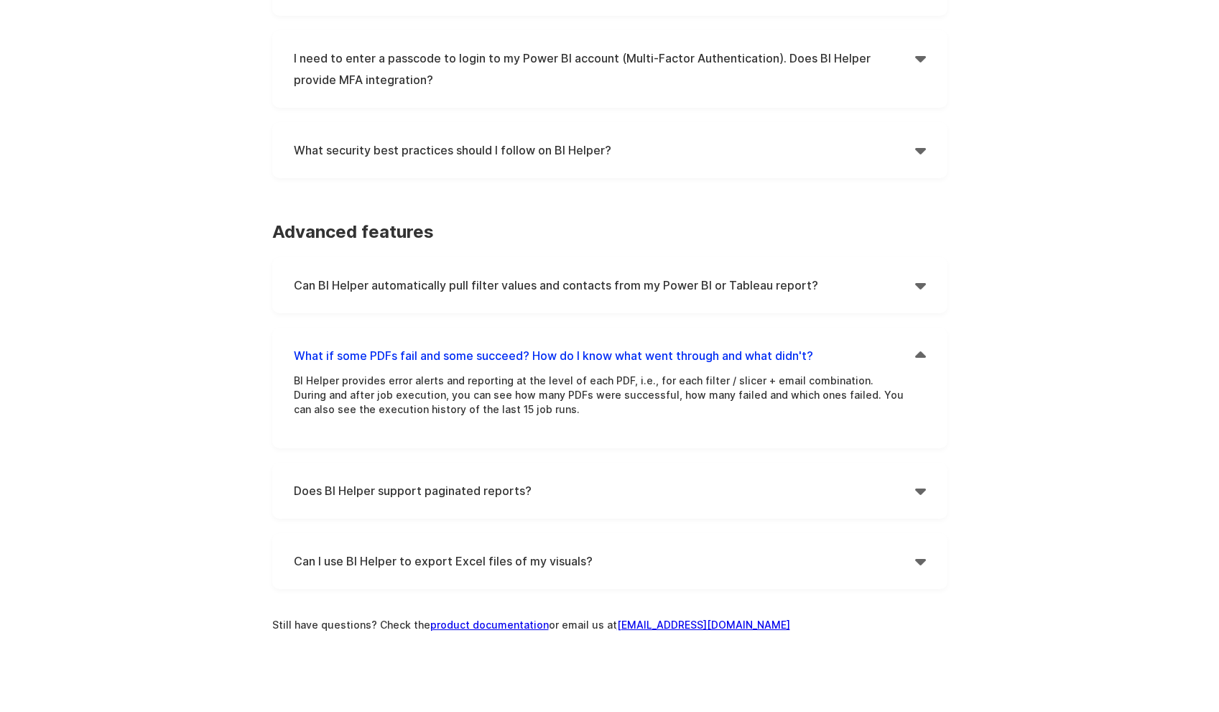
click at [463, 394] on p "BI Helper provides error alerts and reporting at the level of each PDF, i.e., f…" at bounding box center [599, 402] width 611 height 57
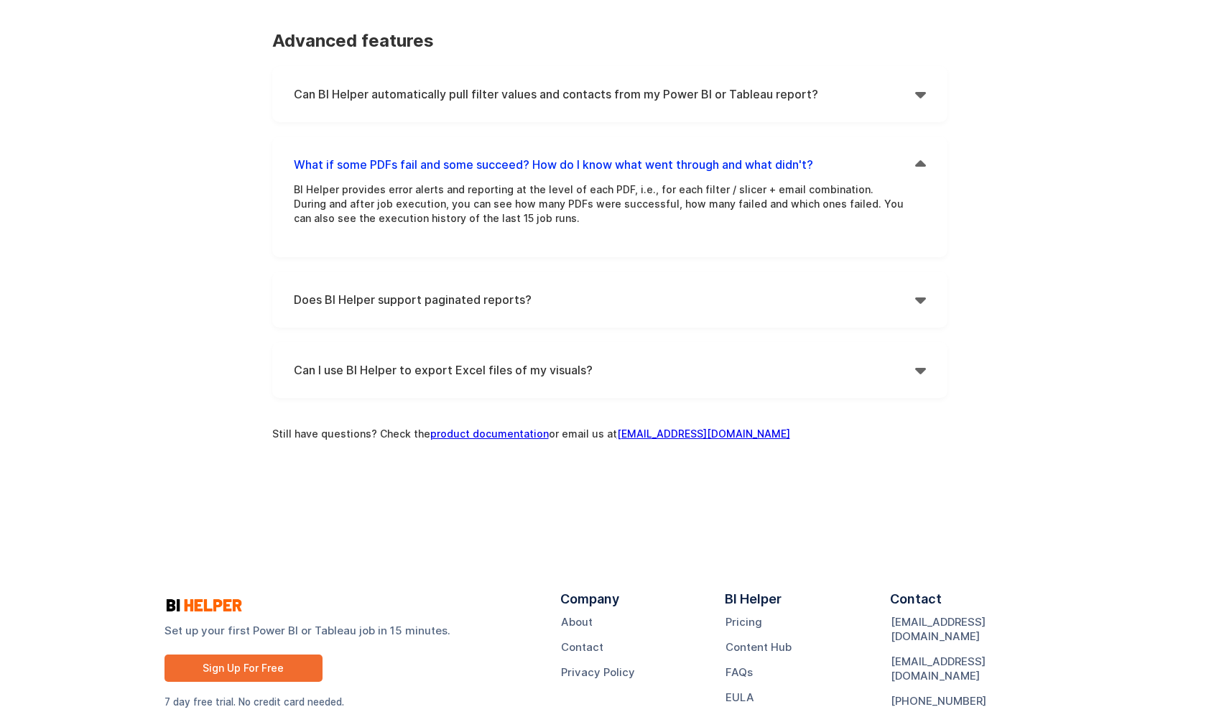
scroll to position [1437, 0]
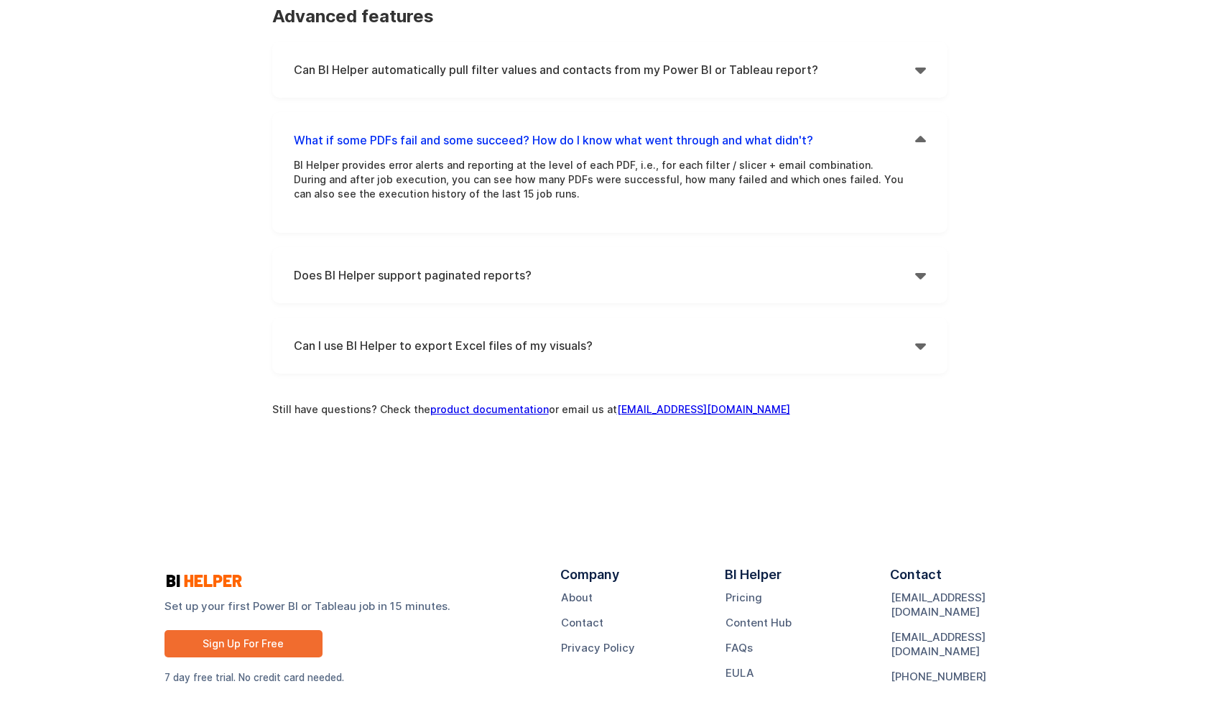
click at [477, 351] on h4 "Can I use BI Helper to export Excel files of my visuals?" at bounding box center [604, 346] width 621 height 22
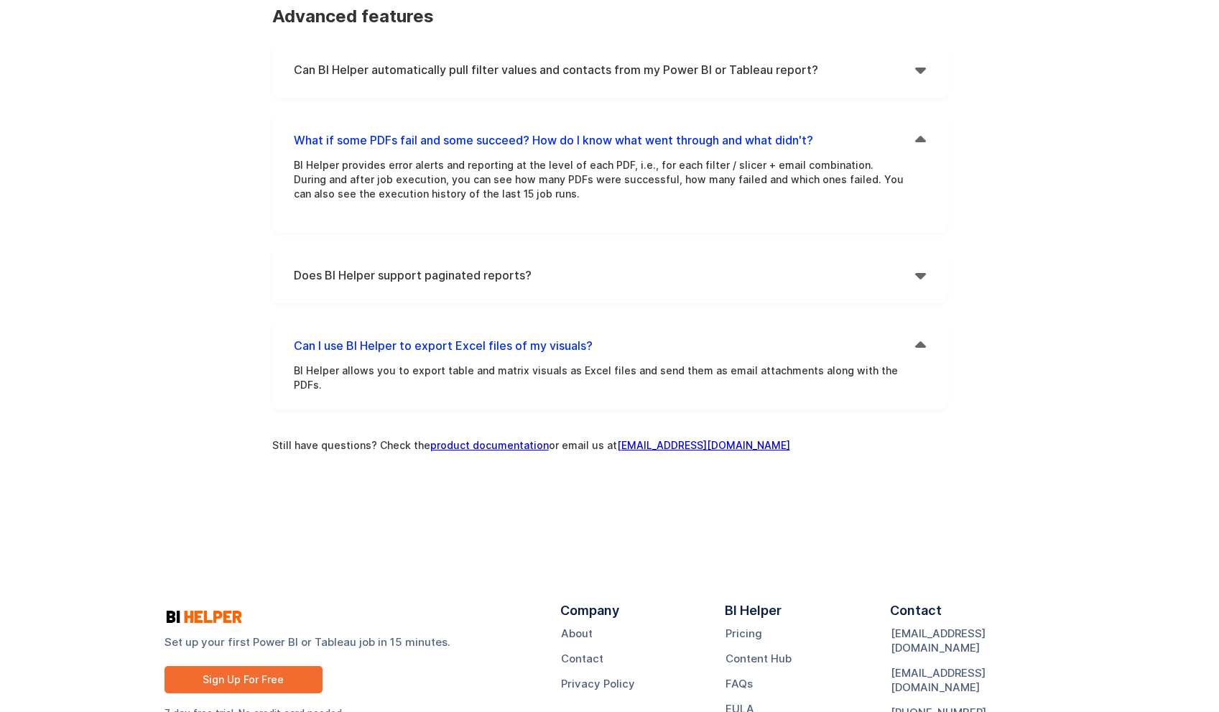
click at [494, 345] on h4 "Can I use BI Helper to export Excel files of my visuals?" at bounding box center [604, 346] width 621 height 22
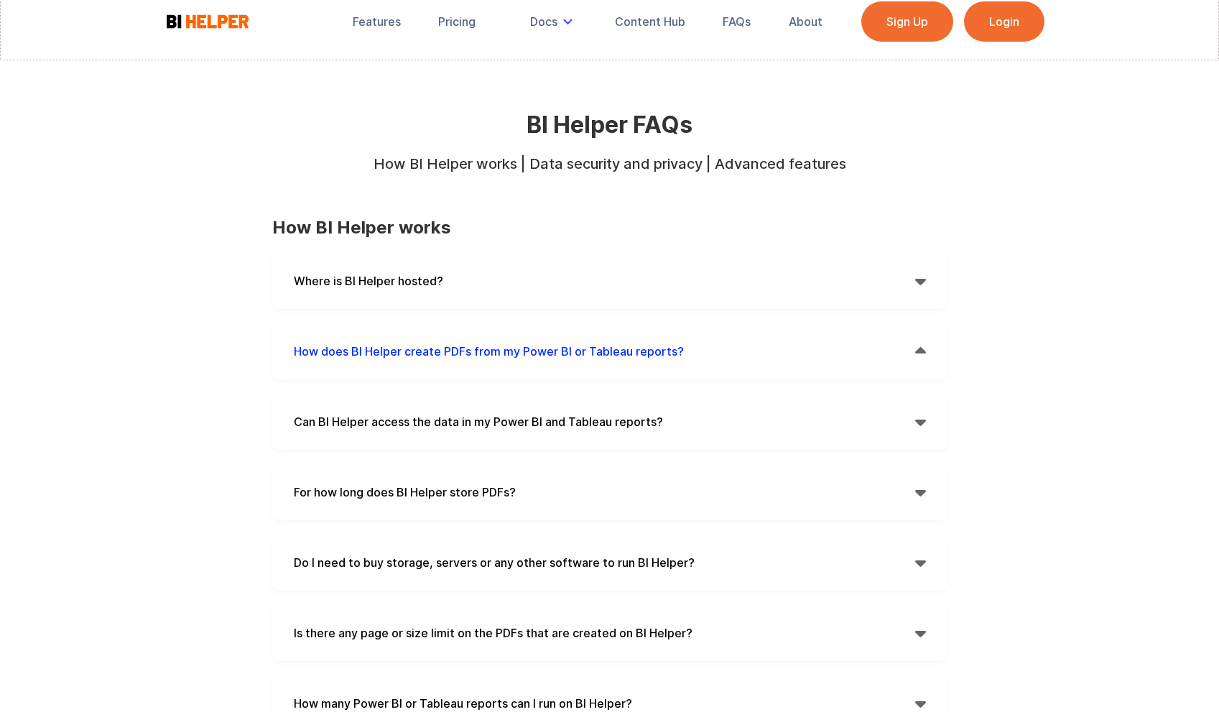
scroll to position [0, 0]
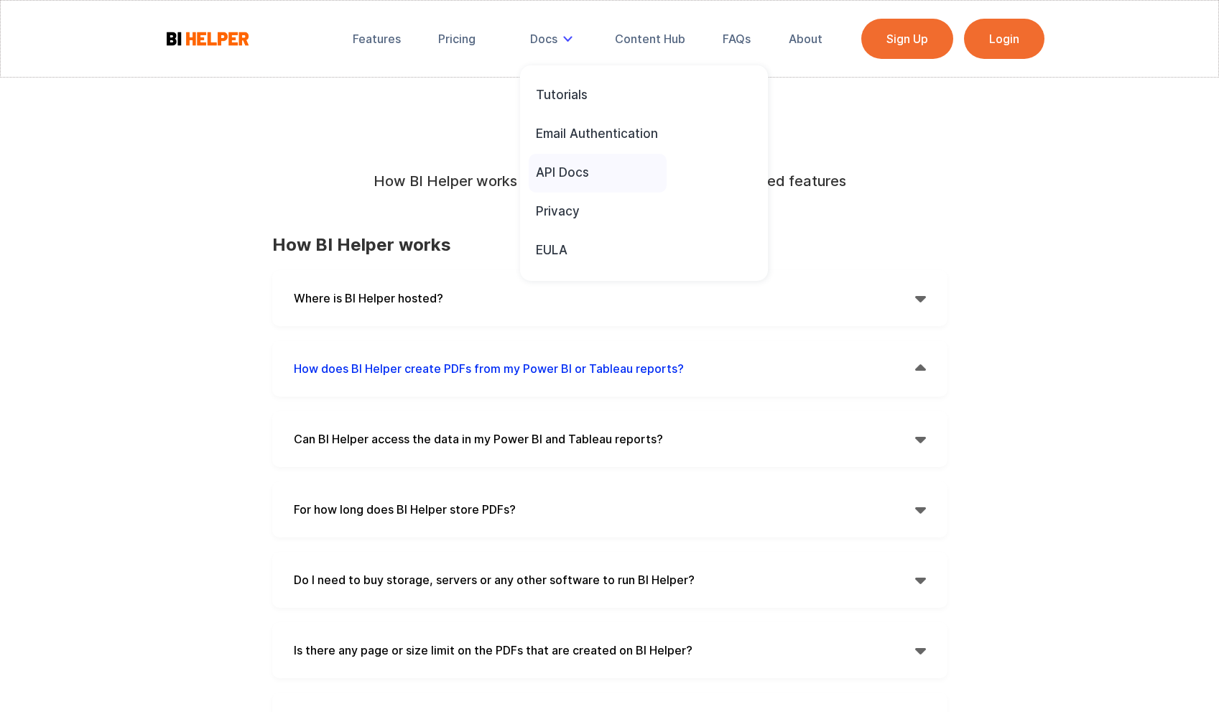
click at [579, 175] on div "API Docs" at bounding box center [562, 172] width 53 height 16
click at [971, 53] on link "Login" at bounding box center [1004, 39] width 80 height 40
